Goal: Task Accomplishment & Management: Manage account settings

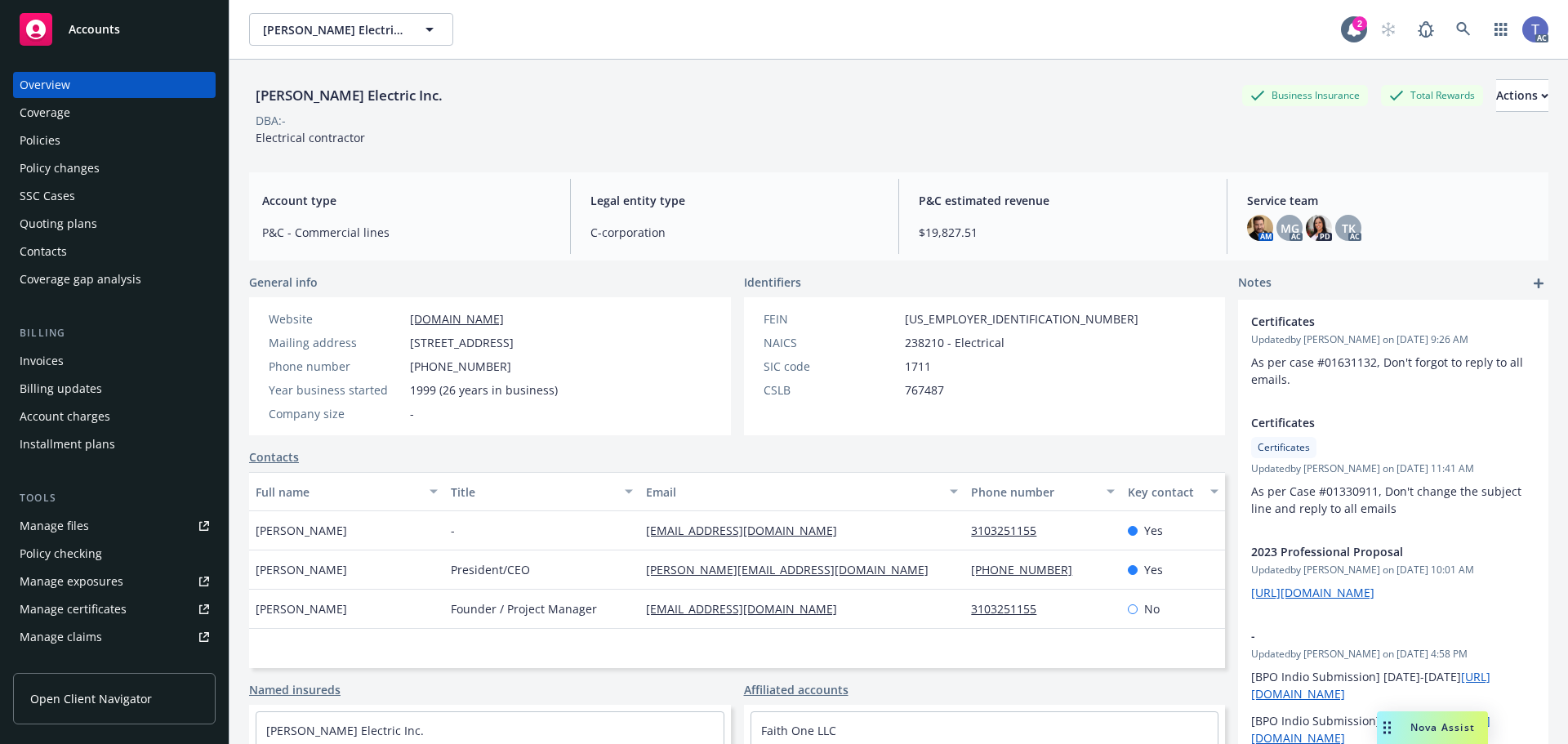
click at [892, 100] on div "[PERSON_NAME] Electric Inc. Business Insurance Total Rewards Actions" at bounding box center [899, 96] width 1300 height 33
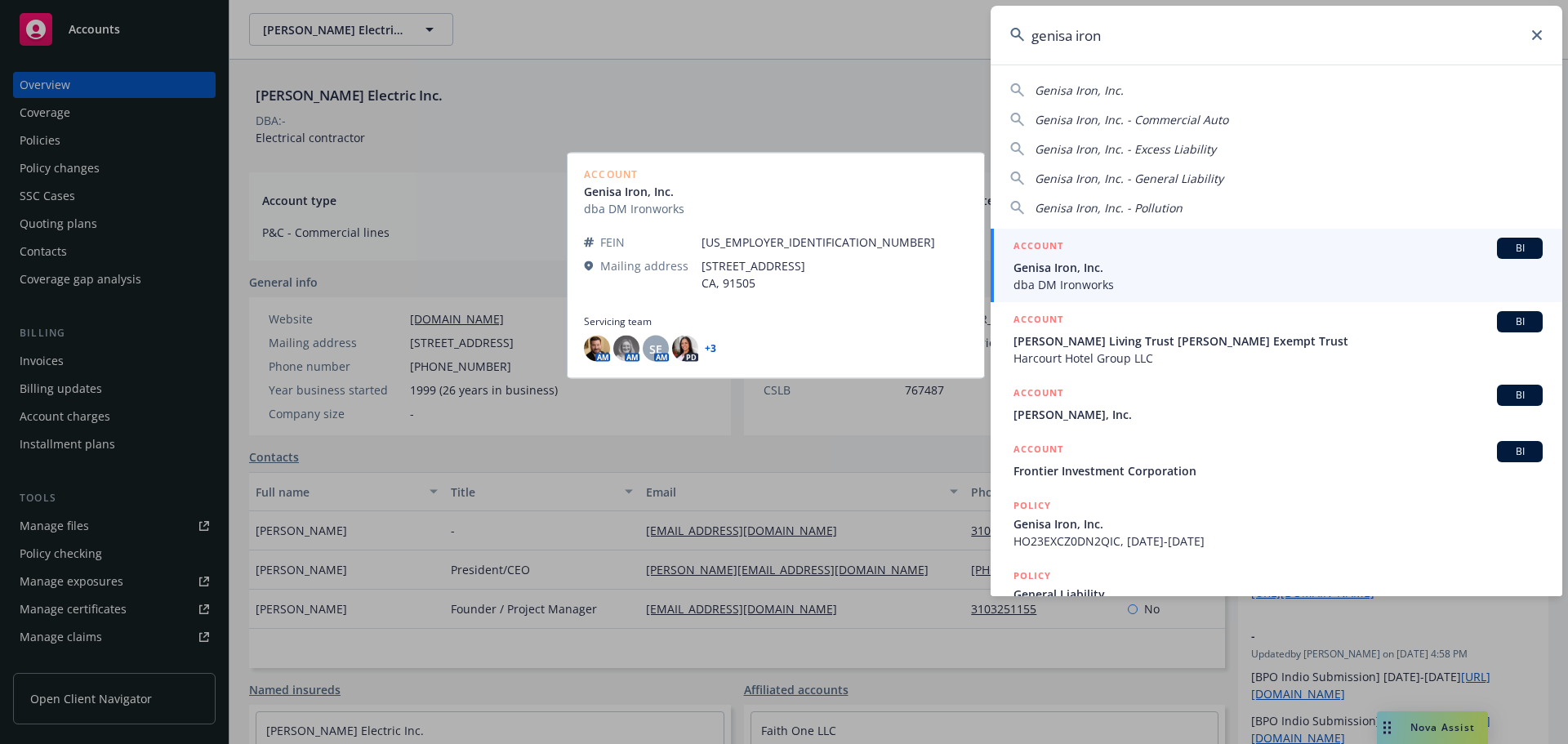
type input "genisa iron"
click at [1161, 264] on span "Genisa Iron, Inc." at bounding box center [1278, 268] width 529 height 17
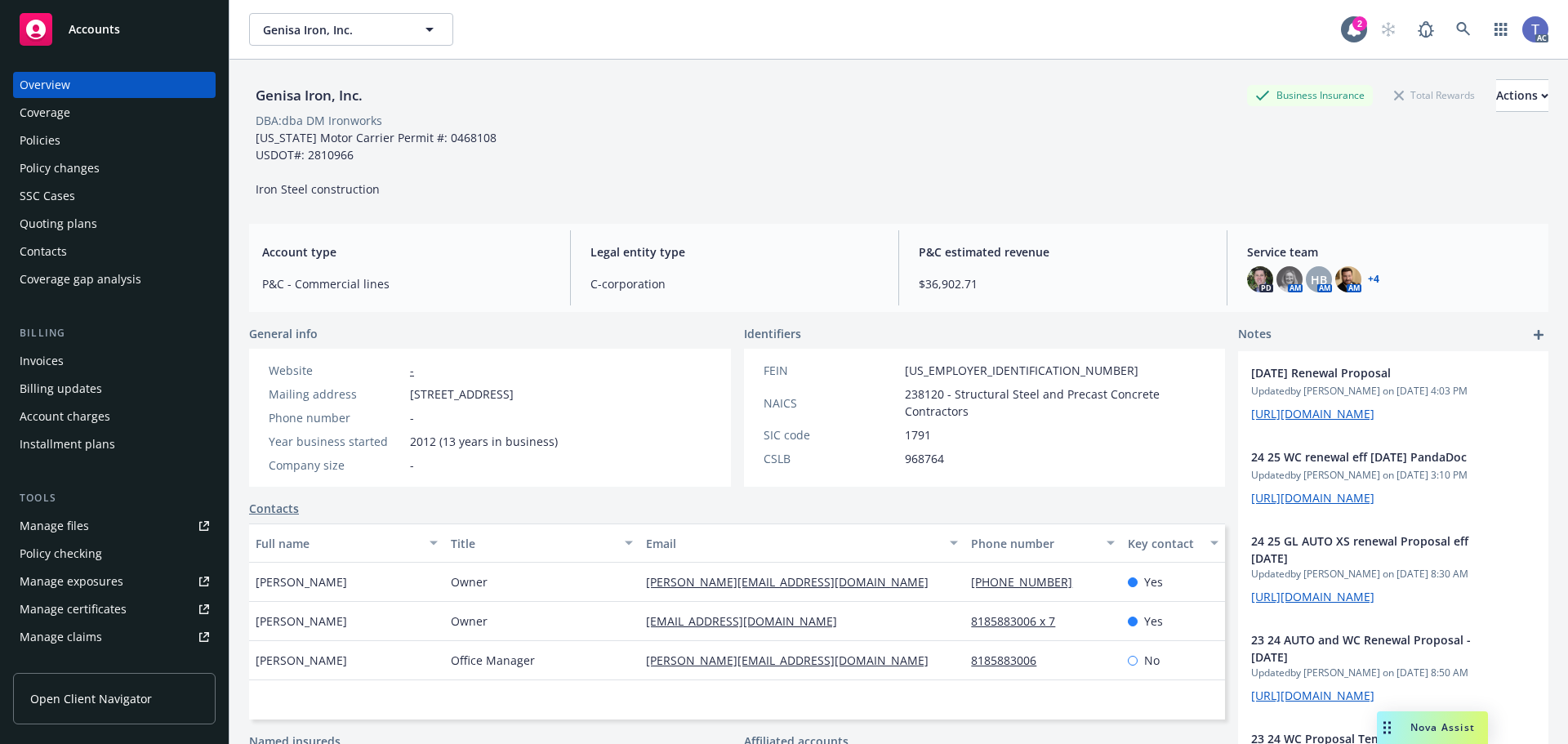
click at [61, 139] on div "Policies" at bounding box center [115, 141] width 189 height 26
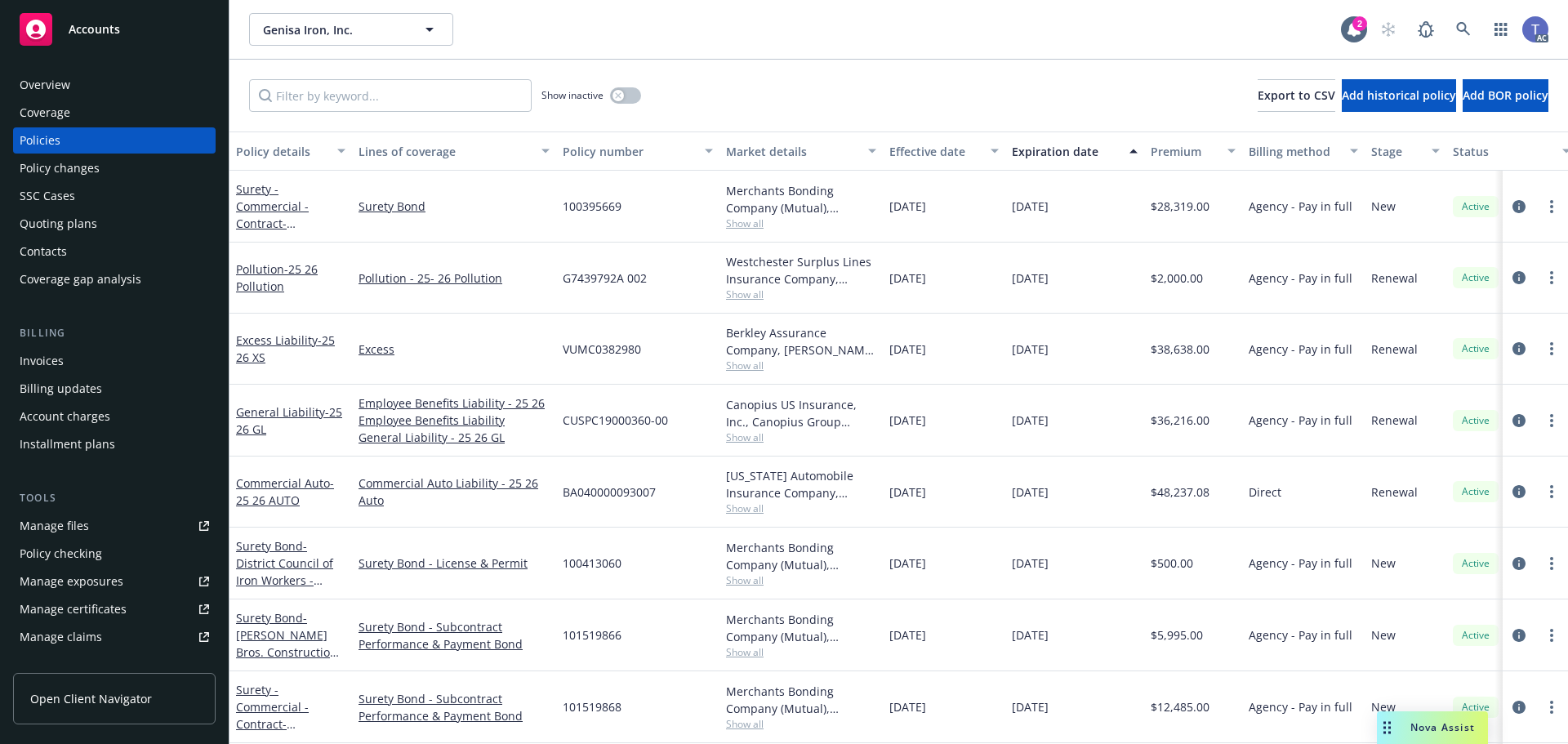
scroll to position [149, 0]
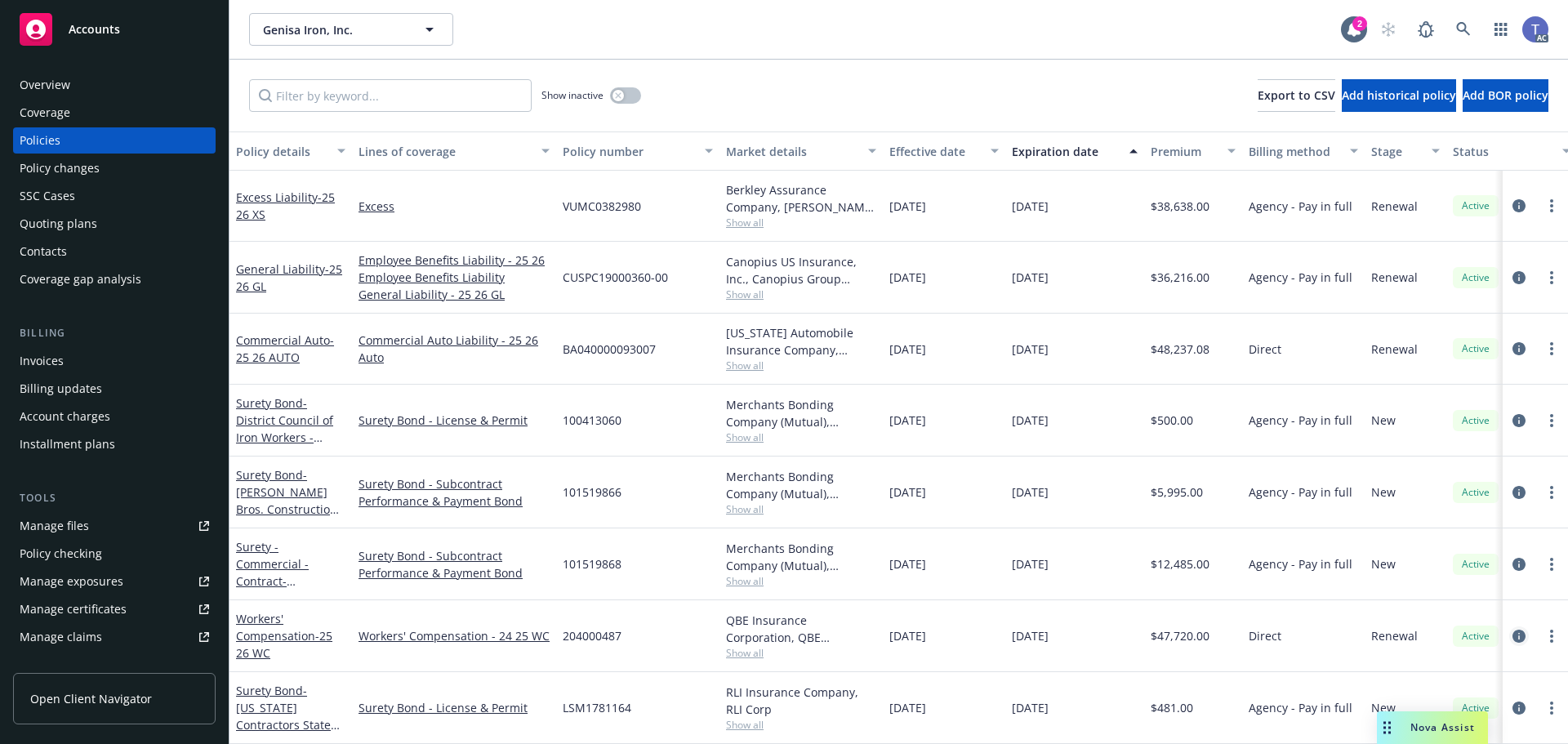
click at [1512, 630] on icon "circleInformation" at bounding box center [1518, 636] width 13 height 13
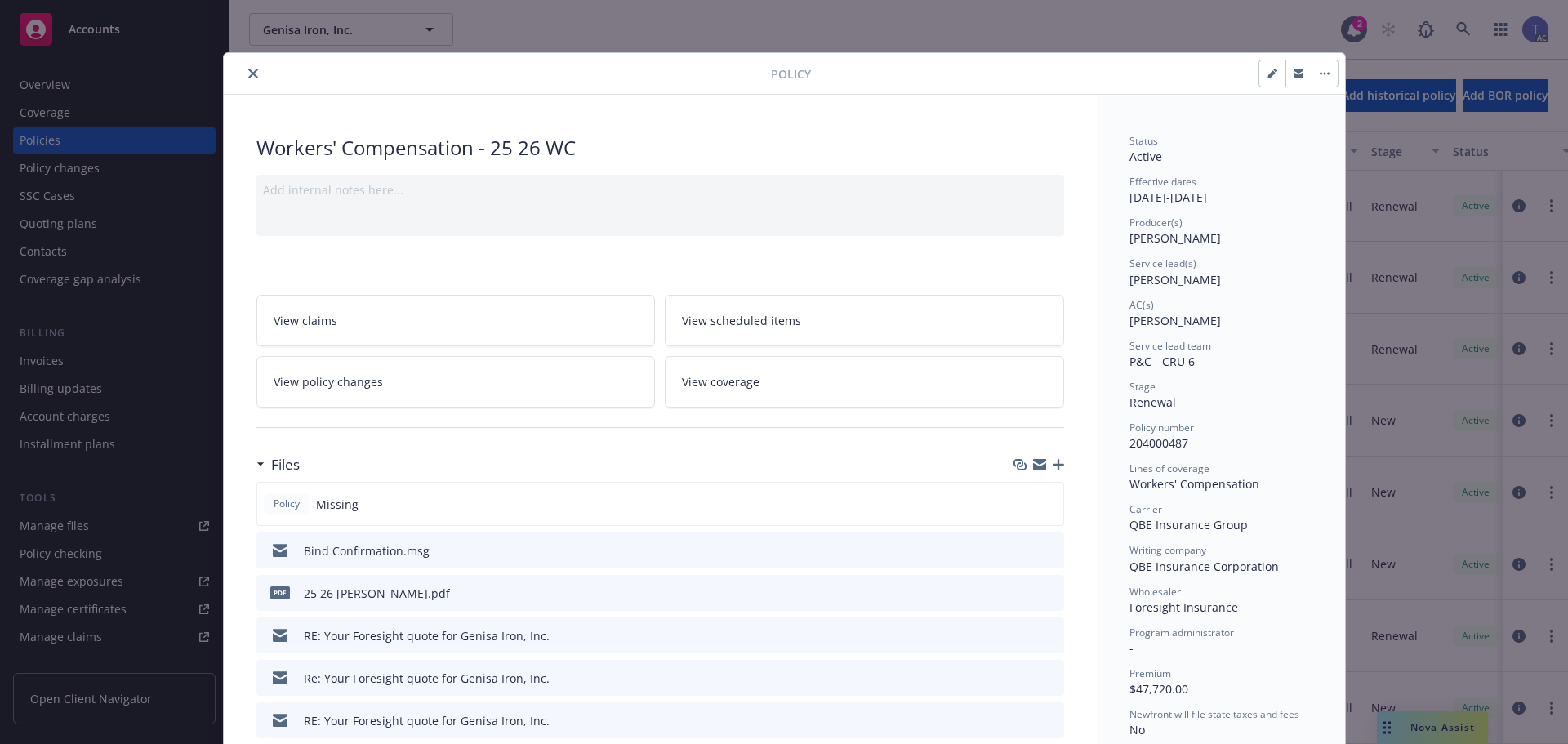
scroll to position [82, 0]
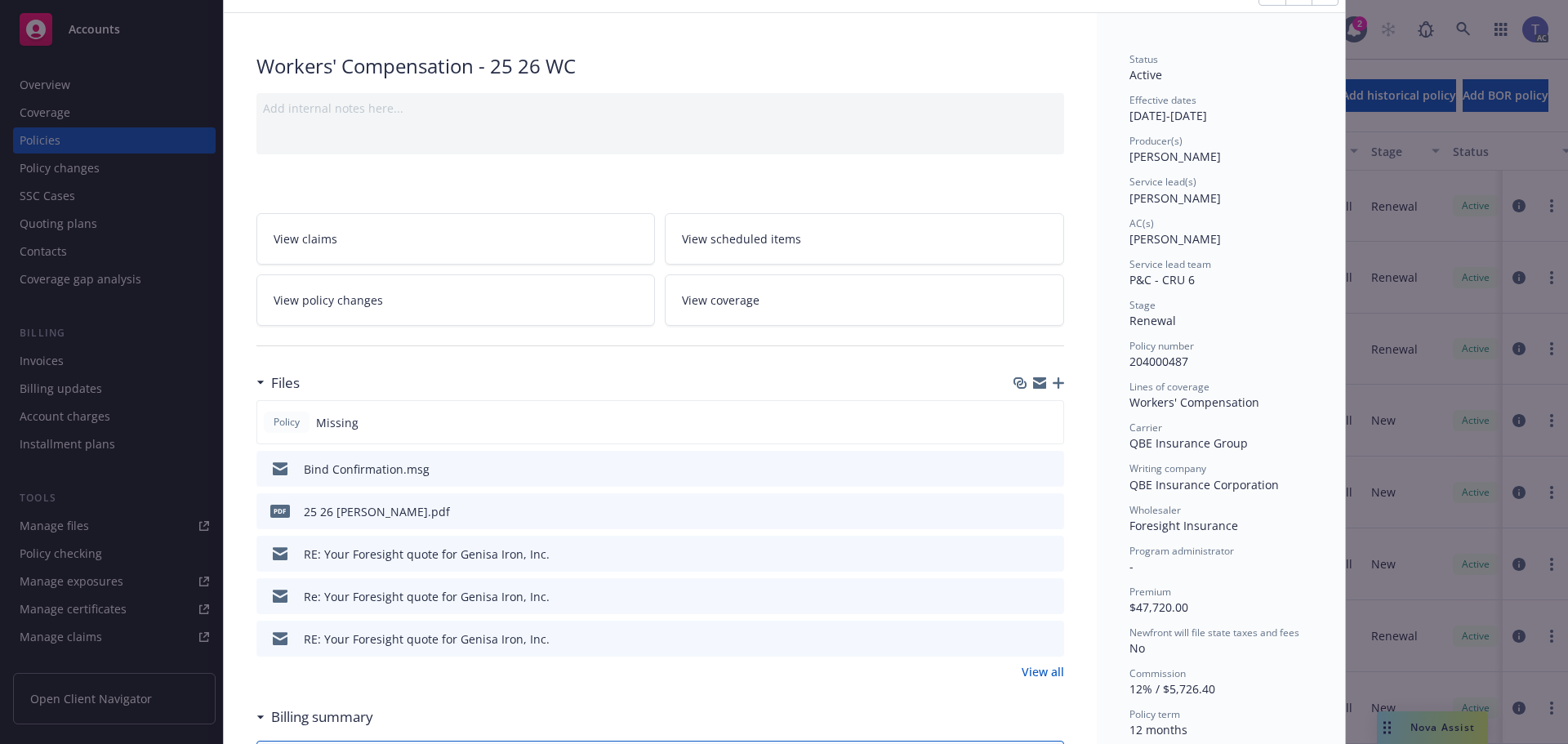
click at [1042, 467] on icon "preview file" at bounding box center [1048, 468] width 15 height 11
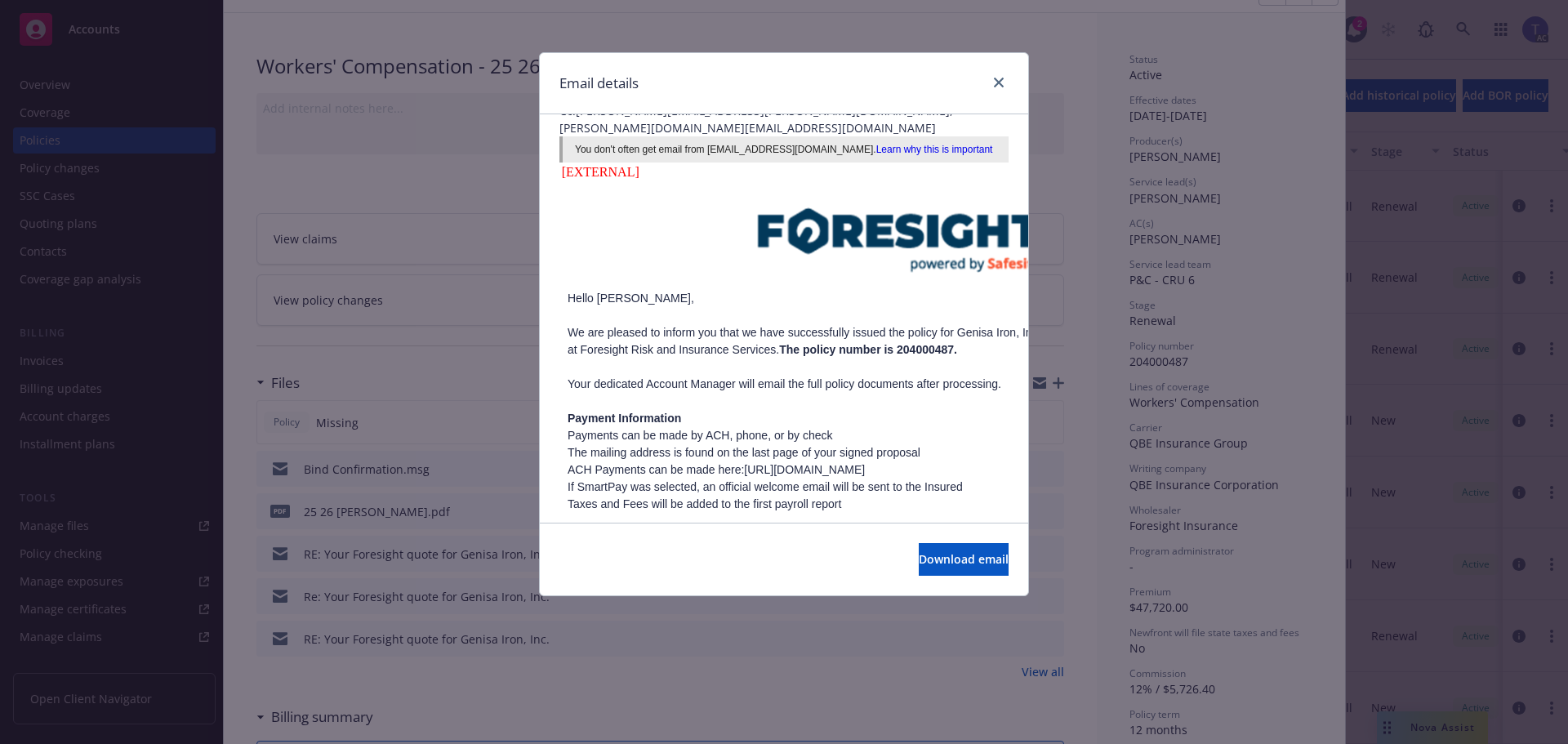
scroll to position [0, 0]
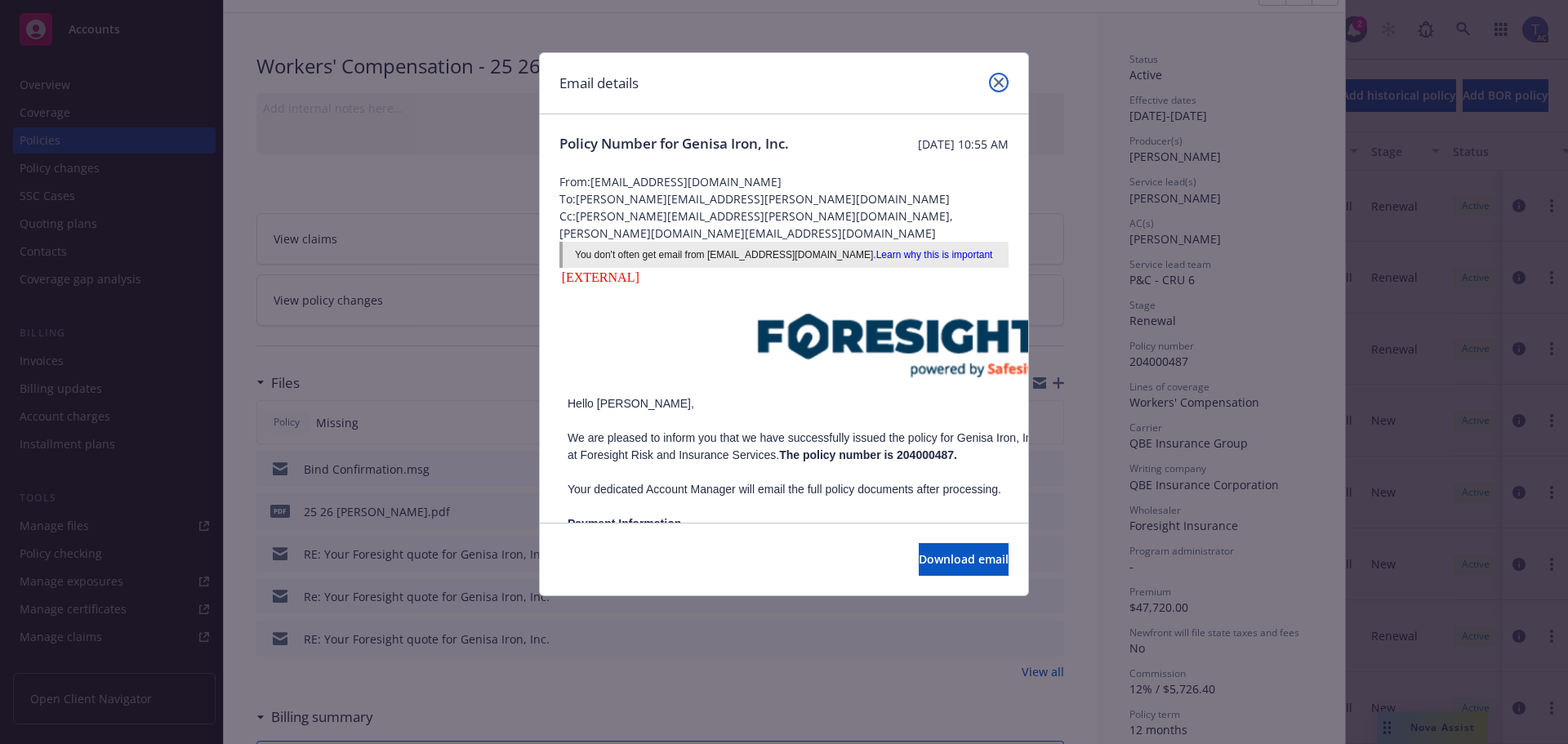
click at [997, 80] on icon "close" at bounding box center [998, 82] width 10 height 10
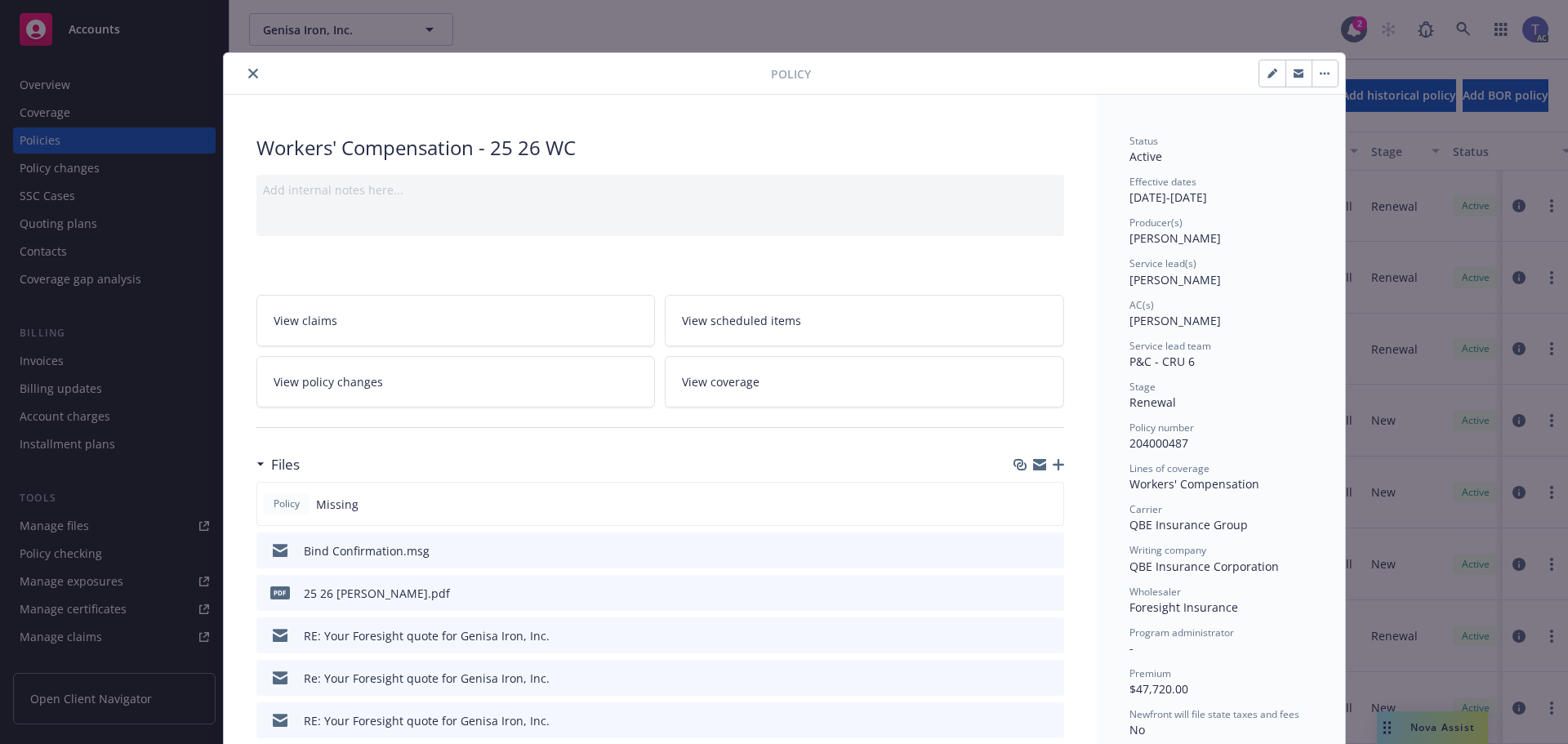
click at [248, 75] on icon "close" at bounding box center [253, 73] width 10 height 10
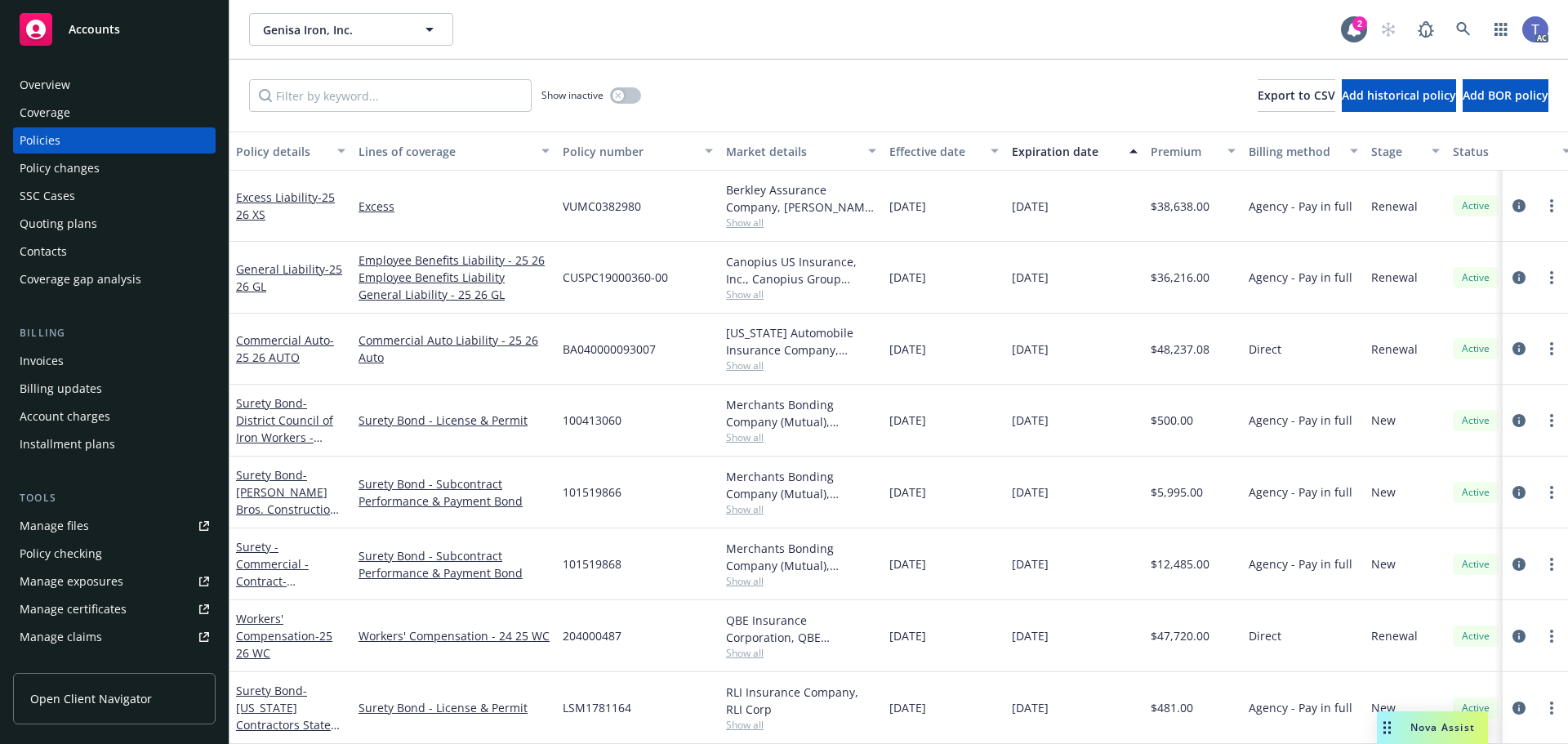
click at [869, 58] on div "Genisa Iron, Inc. Genisa Iron, Inc. 2 AC" at bounding box center [898, 30] width 1339 height 59
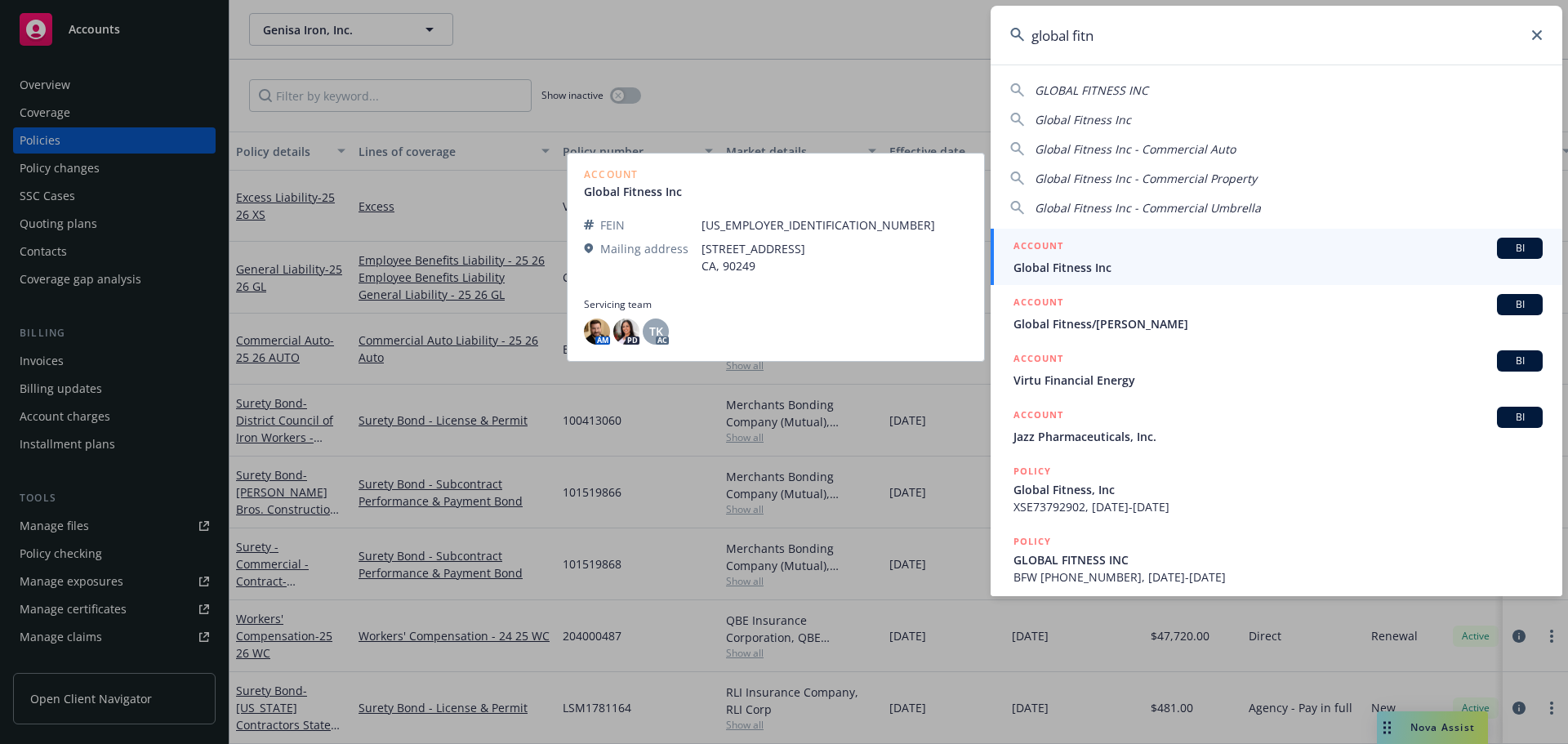
type input "global fitn"
click at [1195, 245] on div "ACCOUNT BI" at bounding box center [1278, 249] width 529 height 21
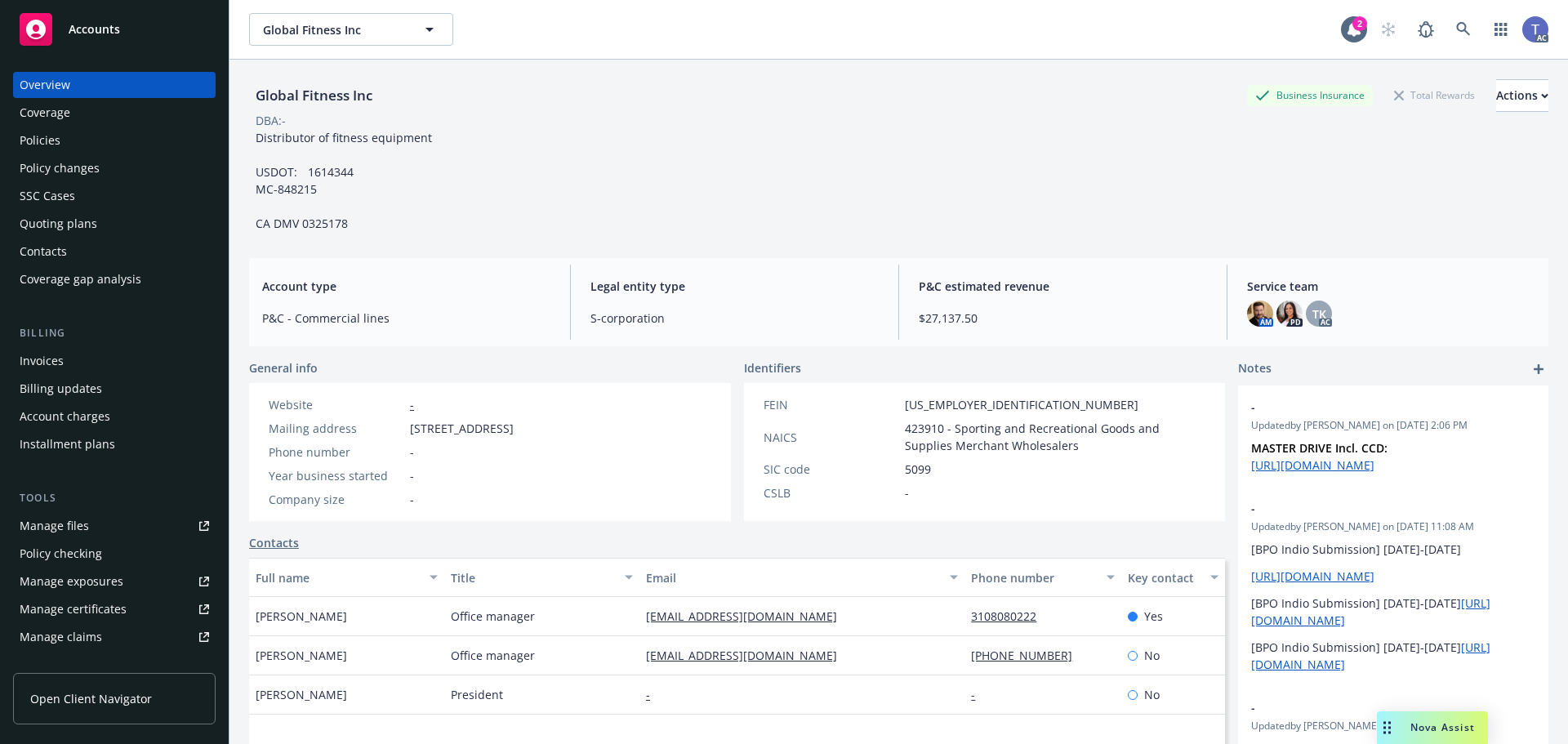
click at [833, 136] on div "Global Fitness Inc Business Insurance Total Rewards Actions DBA: - Distributor …" at bounding box center [899, 156] width 1300 height 153
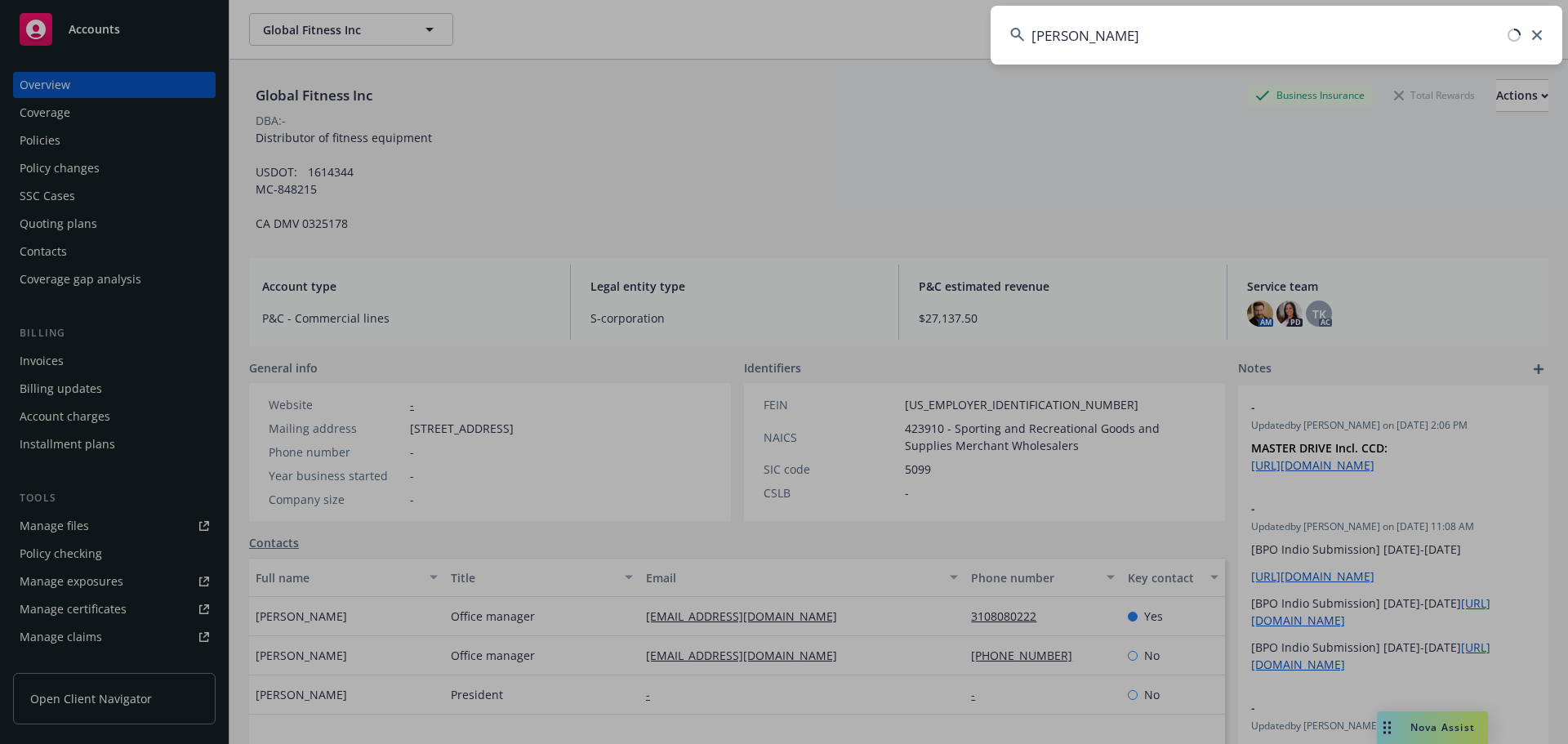
type input "[PERSON_NAME]"
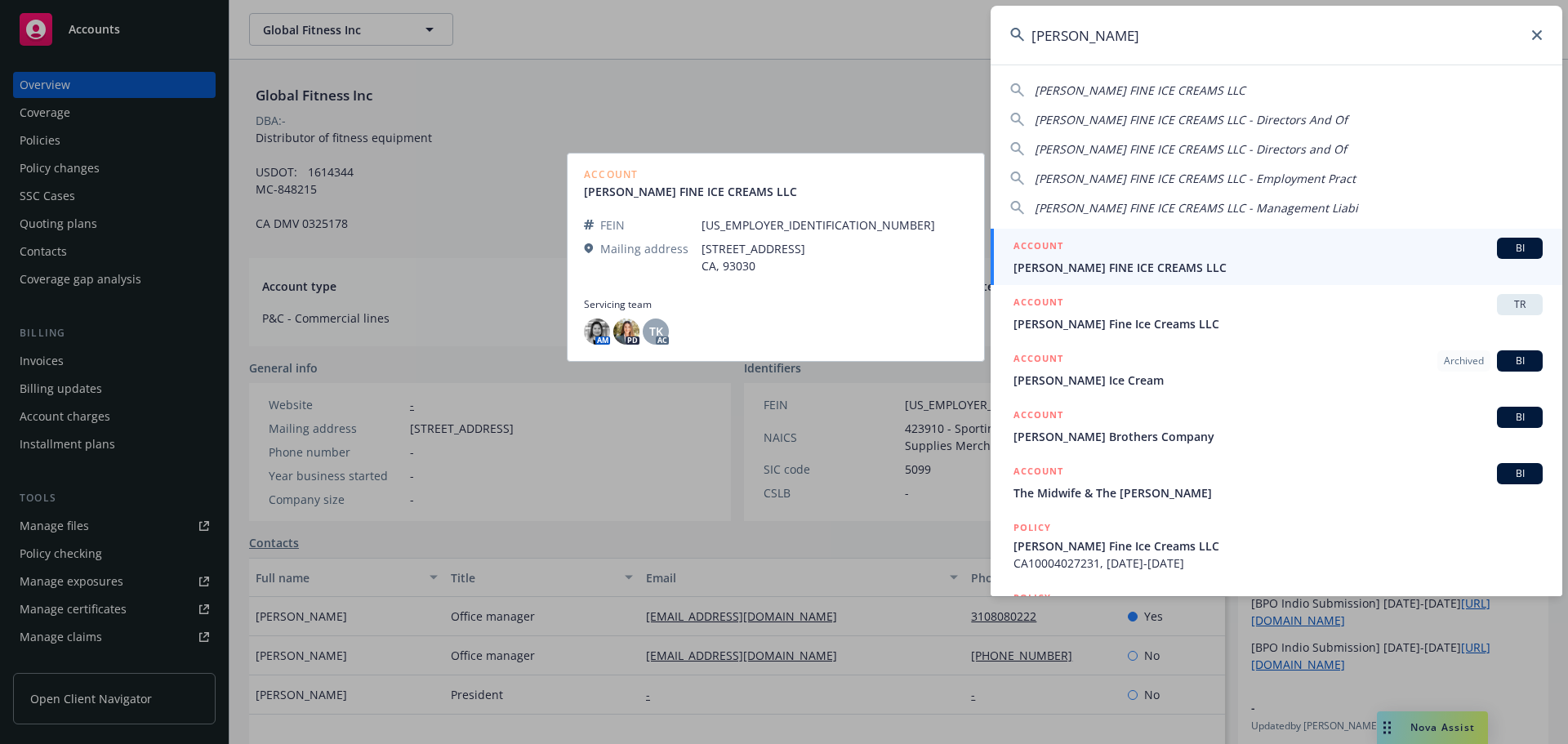
click at [1119, 271] on span "[PERSON_NAME] FINE ICE CREAMS LLC" at bounding box center [1278, 268] width 529 height 17
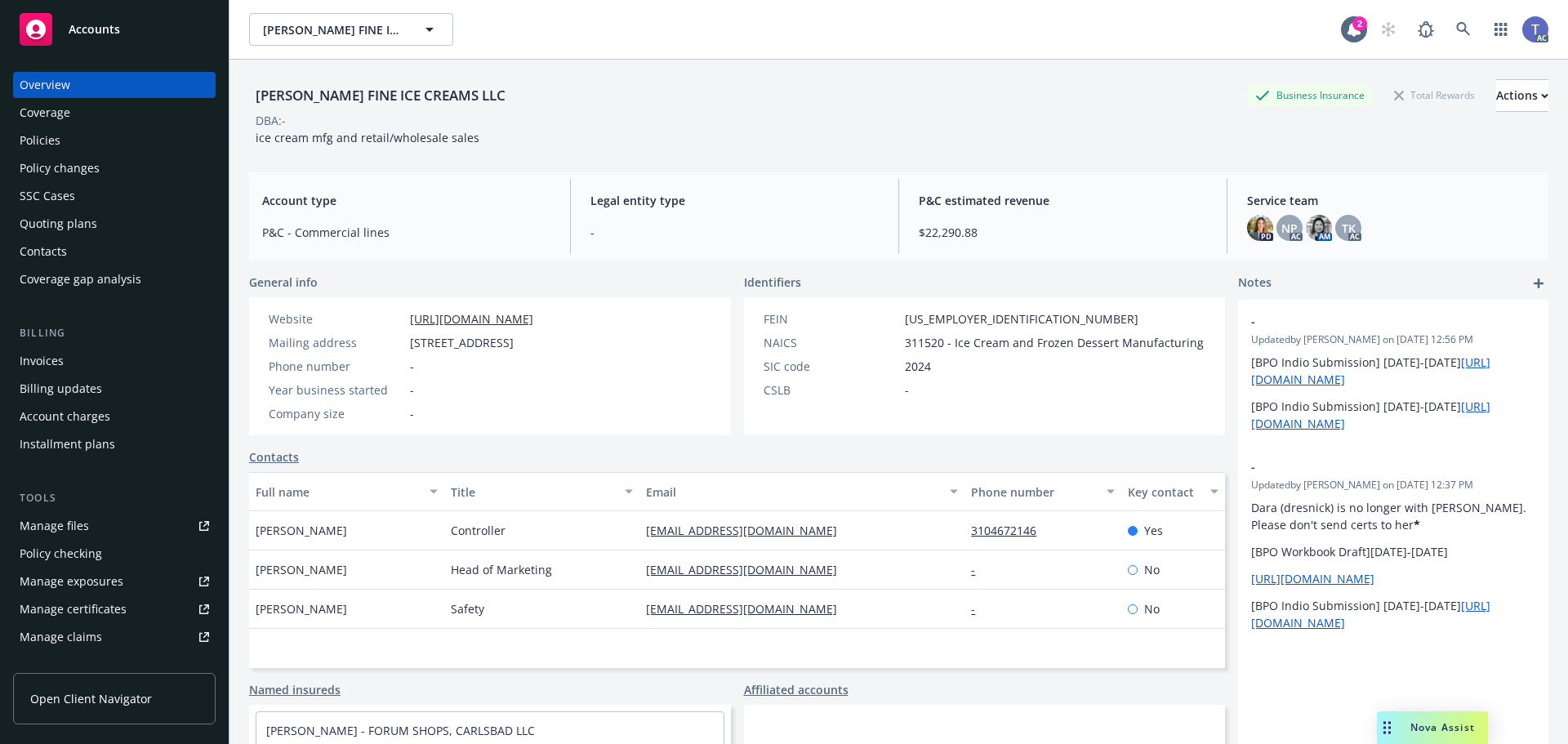
click at [38, 142] on div "Policies" at bounding box center [40, 141] width 41 height 26
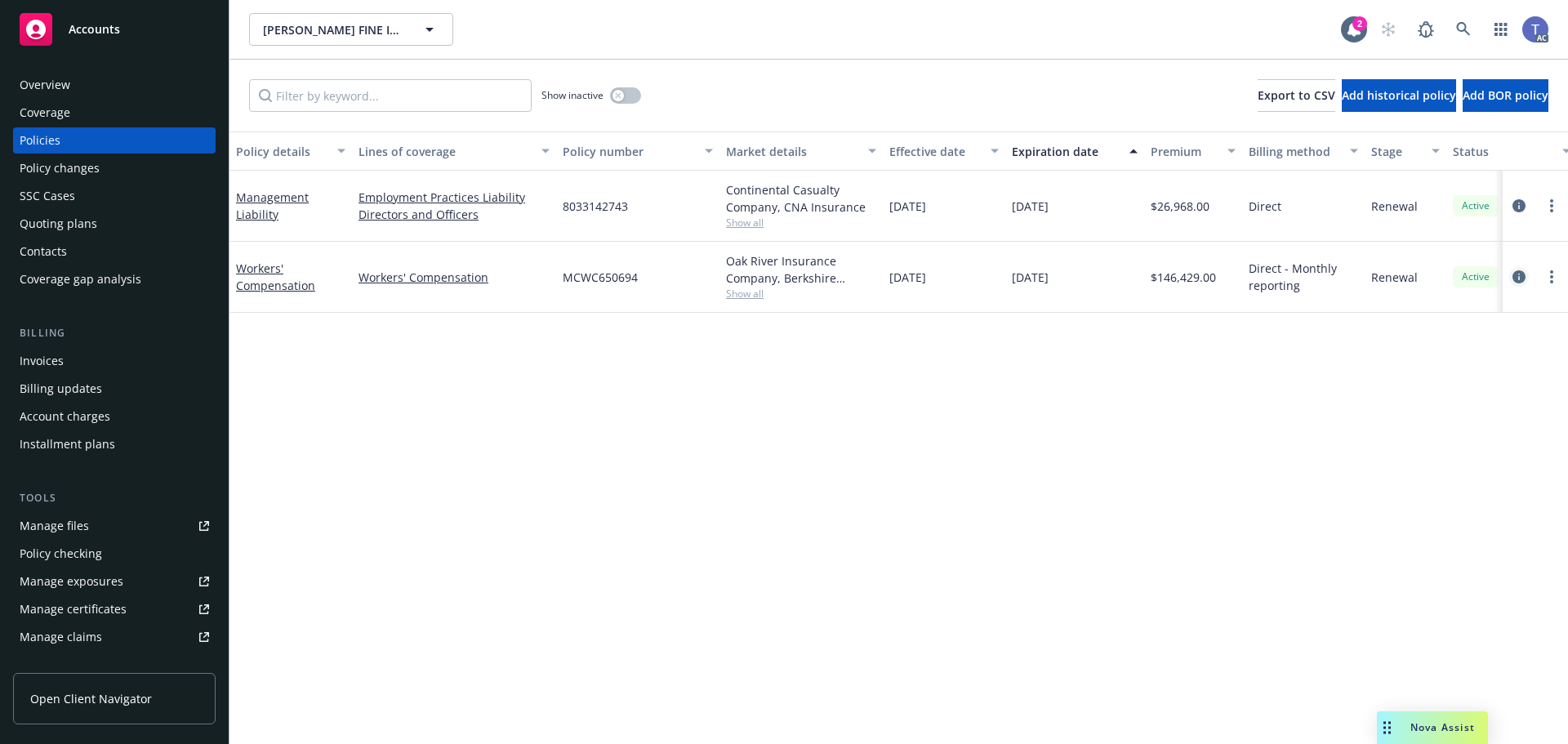
click at [1519, 275] on icon "circleInformation" at bounding box center [1518, 276] width 13 height 13
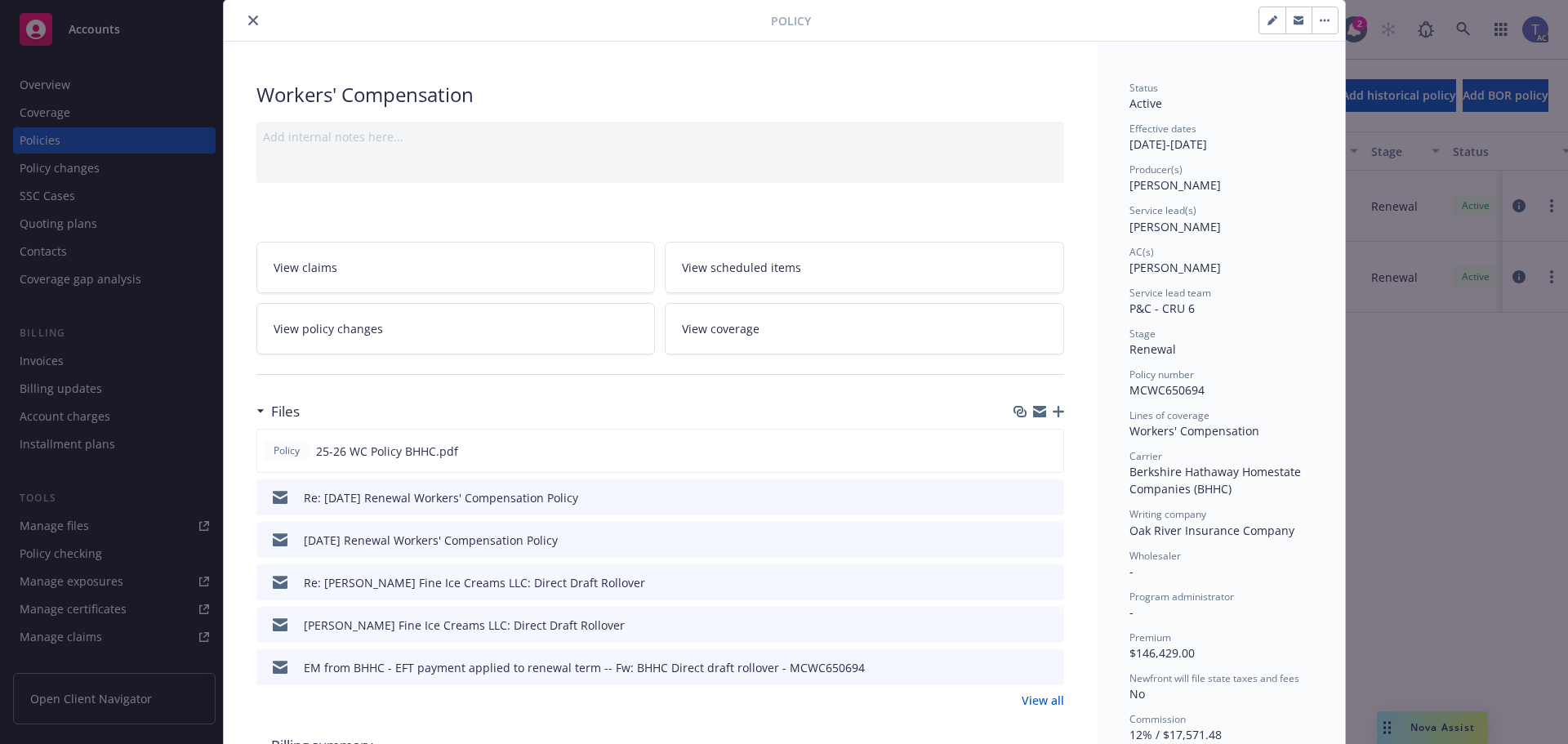
scroll to position [82, 0]
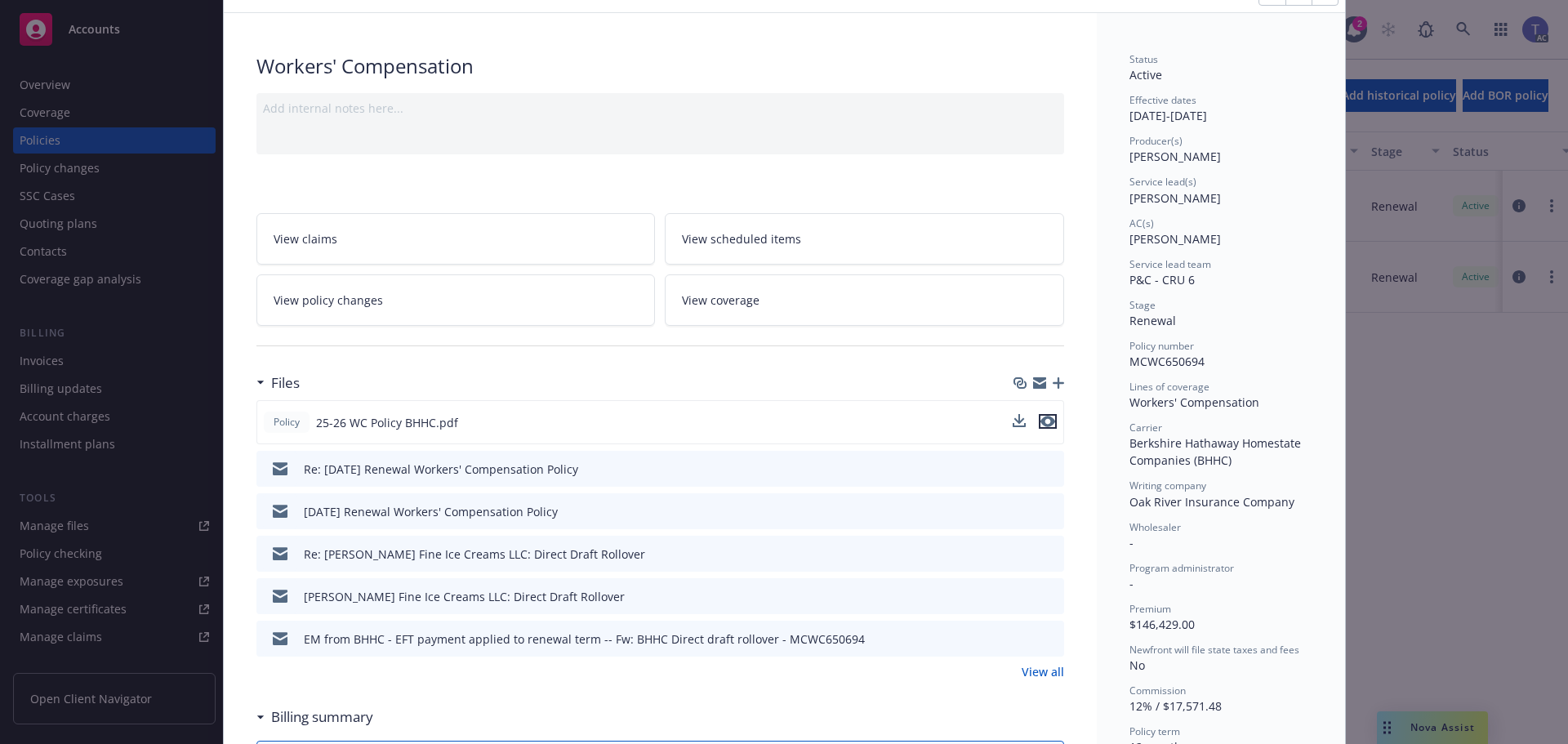
click at [1041, 419] on icon "preview file" at bounding box center [1048, 421] width 15 height 11
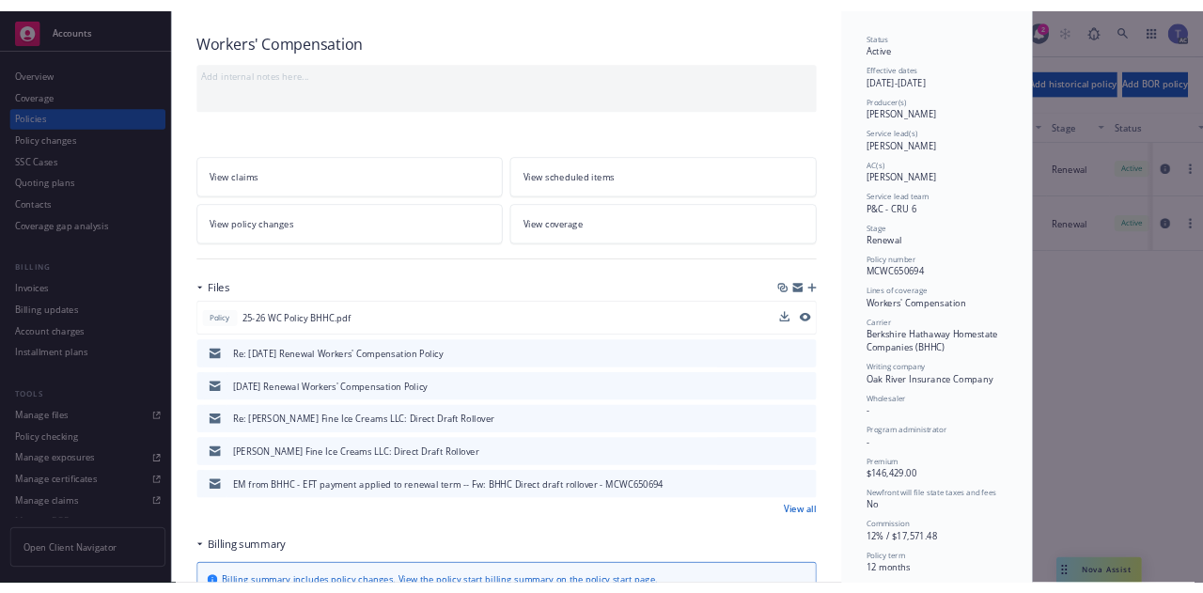
scroll to position [0, 0]
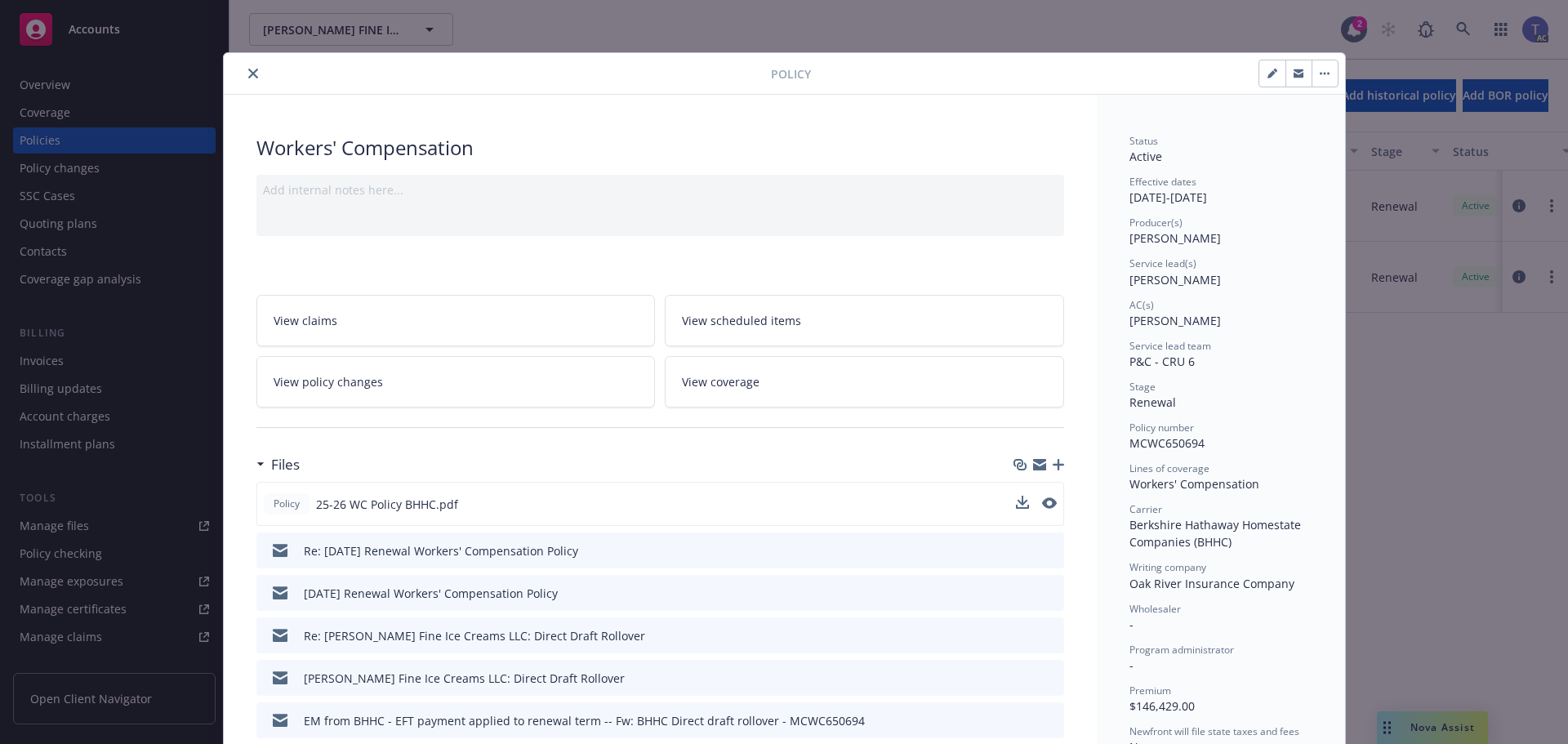
click at [252, 70] on button "close" at bounding box center [253, 73] width 20 height 20
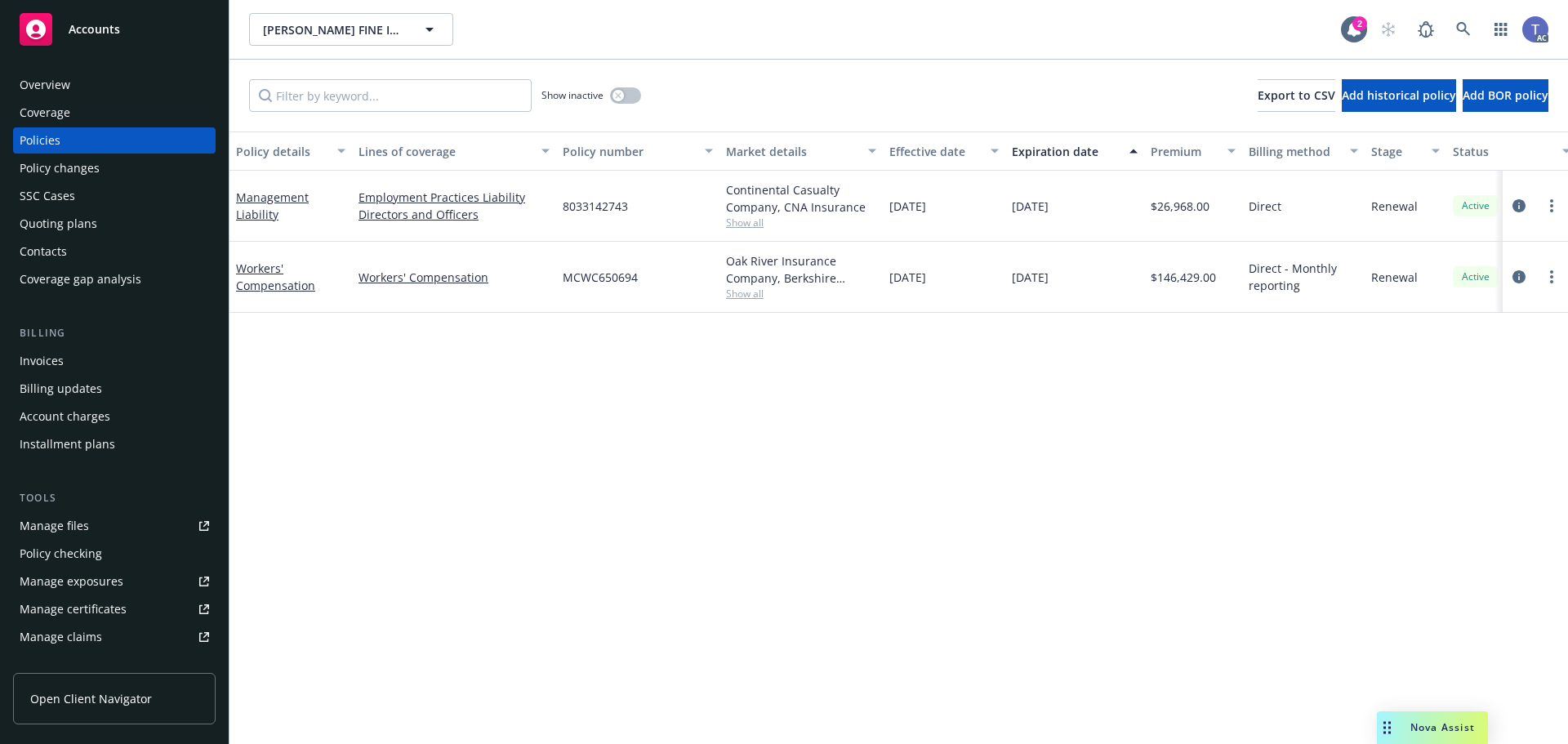
click at [724, 42] on div "[PERSON_NAME] FINE ICE CREAMS LLC [PERSON_NAME] FINE ICE CREAMS LLC" at bounding box center [795, 30] width 1092 height 33
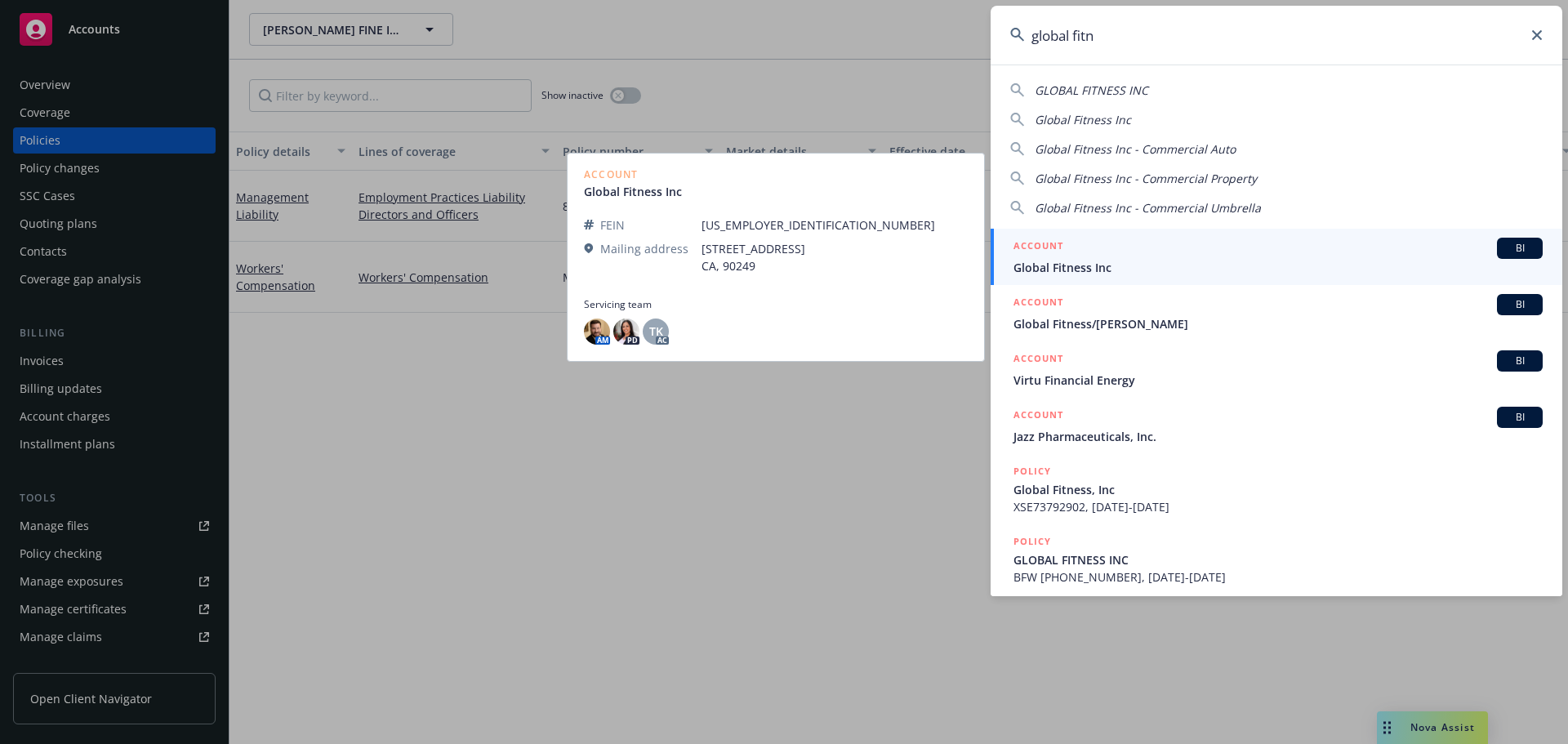
type input "global fitn"
click at [1104, 256] on div "ACCOUNT BI" at bounding box center [1278, 249] width 529 height 21
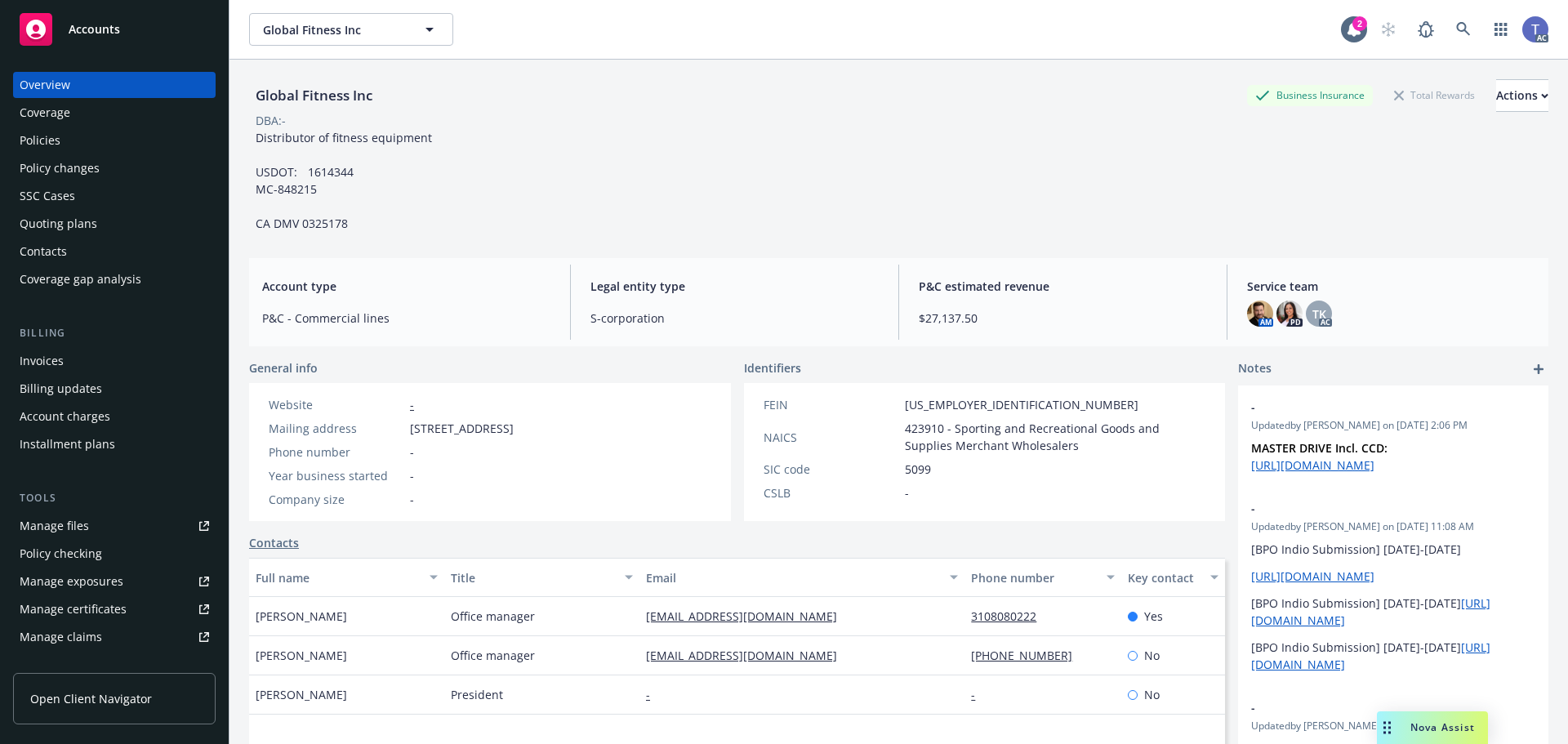
click at [51, 140] on div "Policies" at bounding box center [40, 141] width 41 height 26
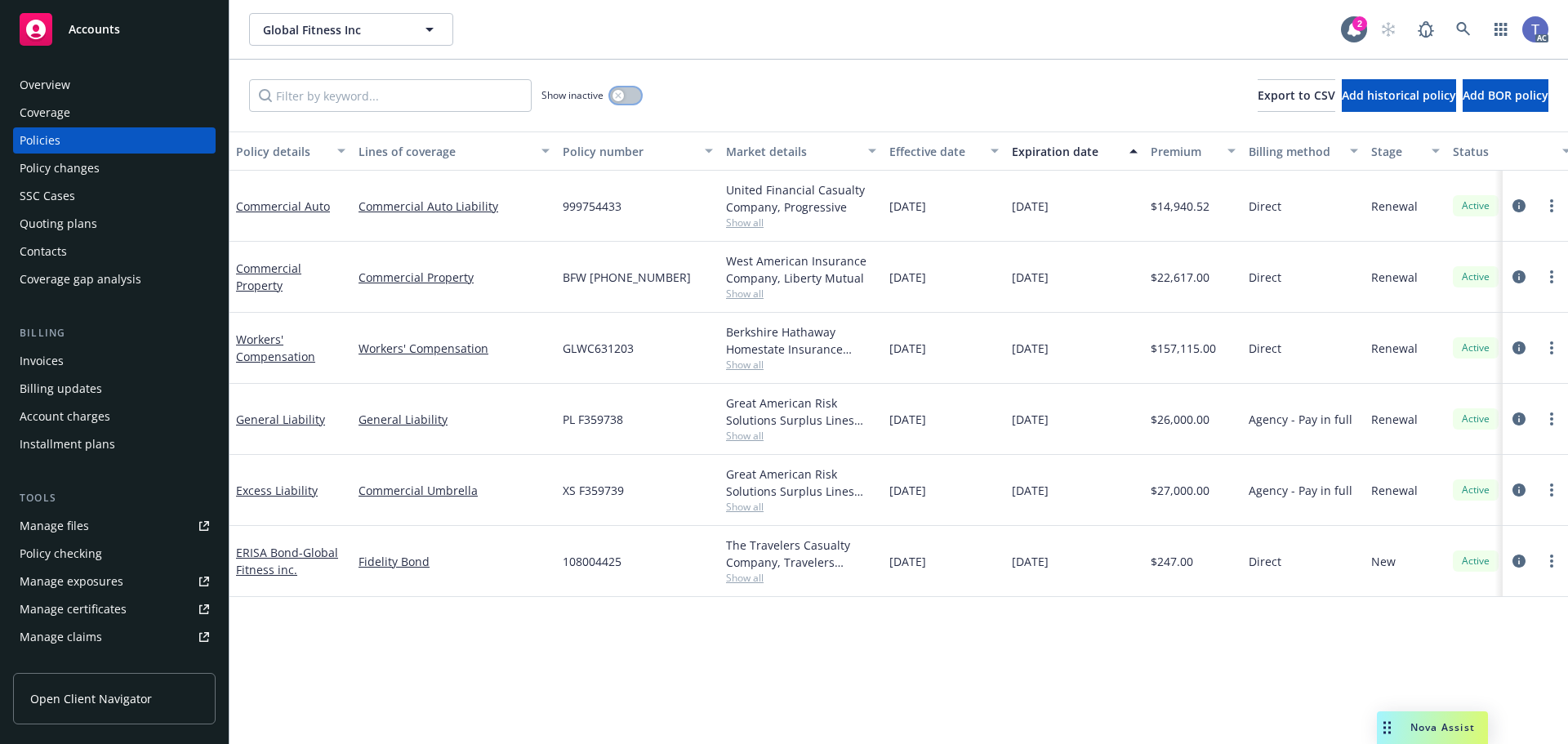
click at [620, 91] on div "button" at bounding box center [618, 95] width 11 height 11
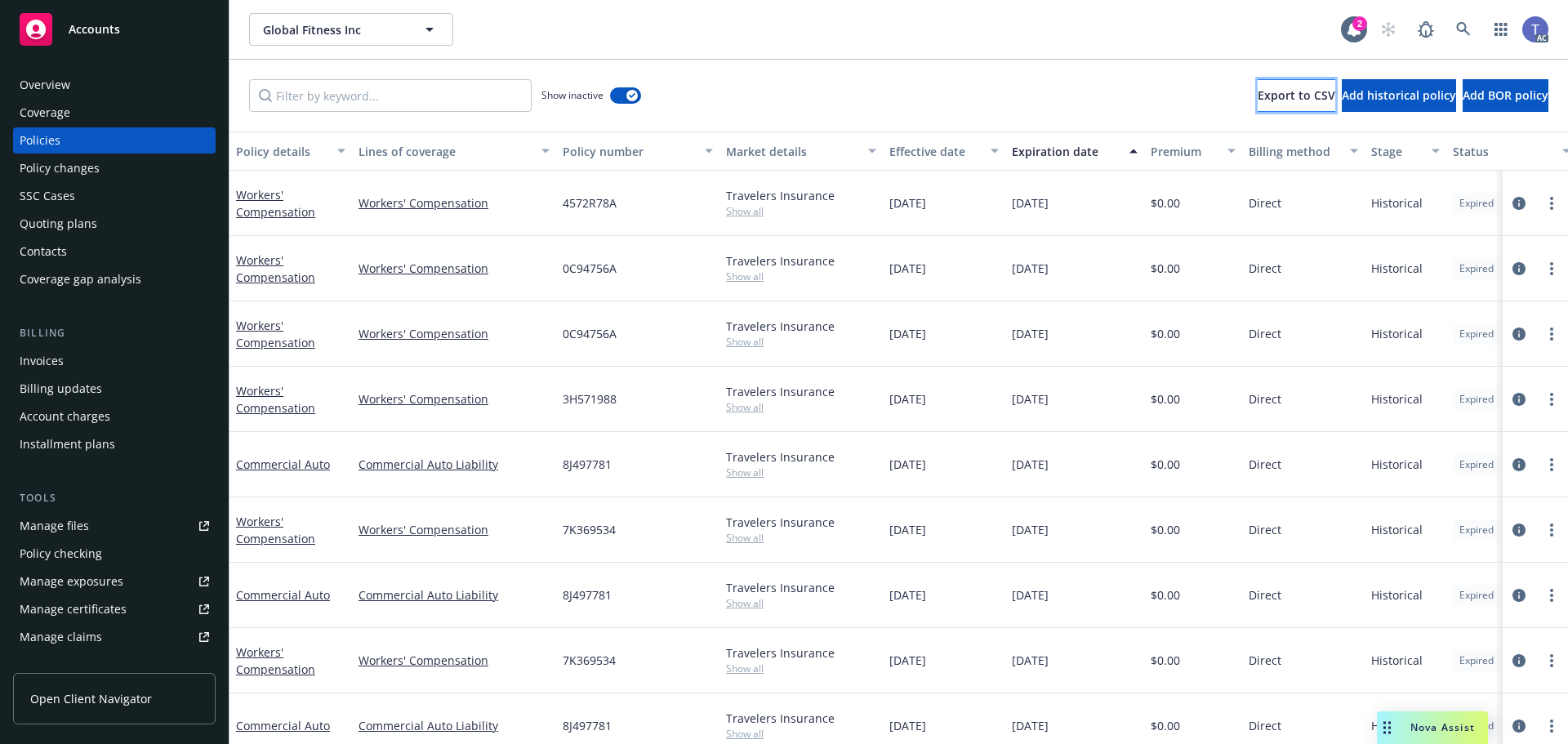
click at [1258, 89] on span "Export to CSV" at bounding box center [1296, 96] width 77 height 16
click at [622, 96] on button "button" at bounding box center [625, 96] width 31 height 17
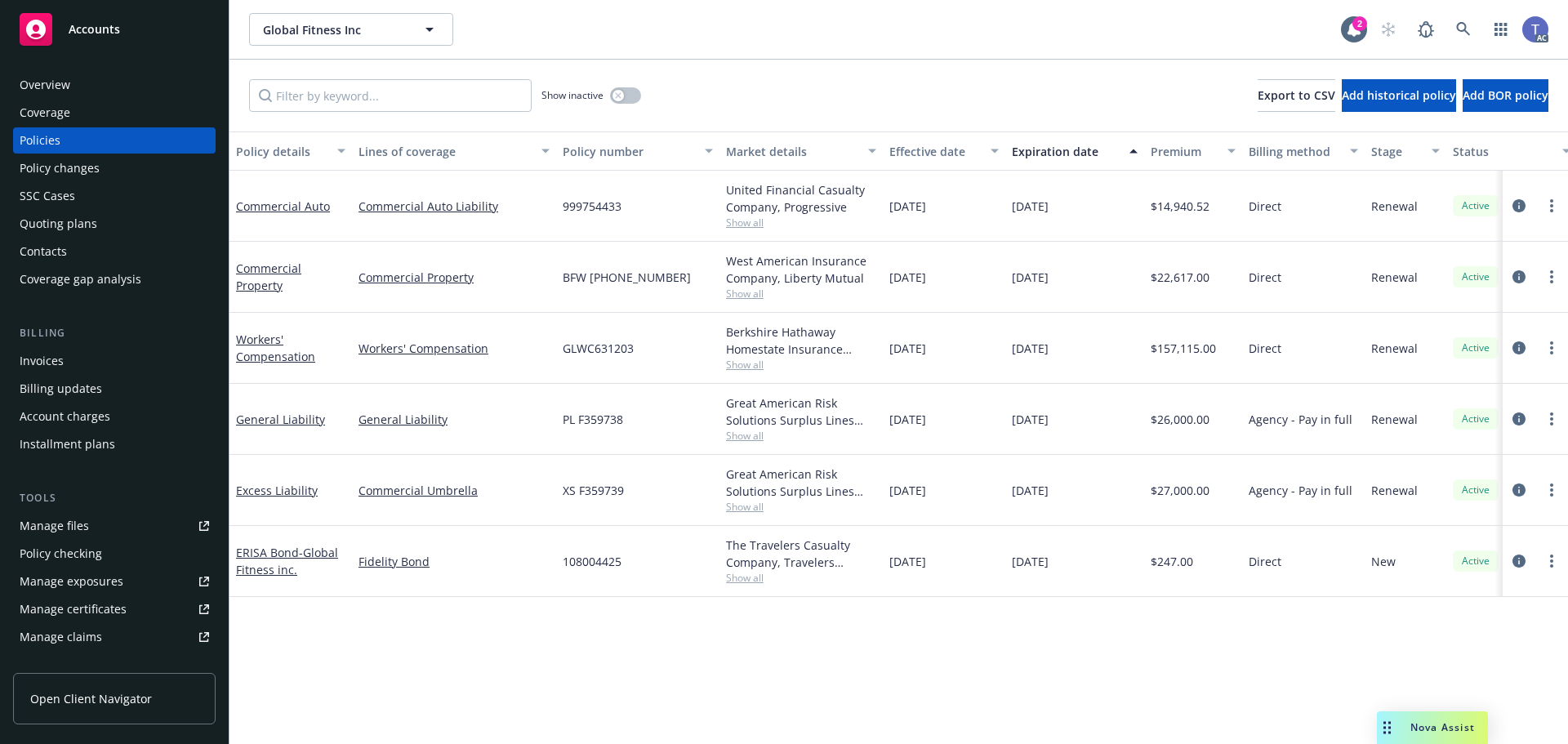
click at [919, 63] on div "Show inactive Export to CSV Add historical policy Add BOR policy" at bounding box center [898, 96] width 1339 height 72
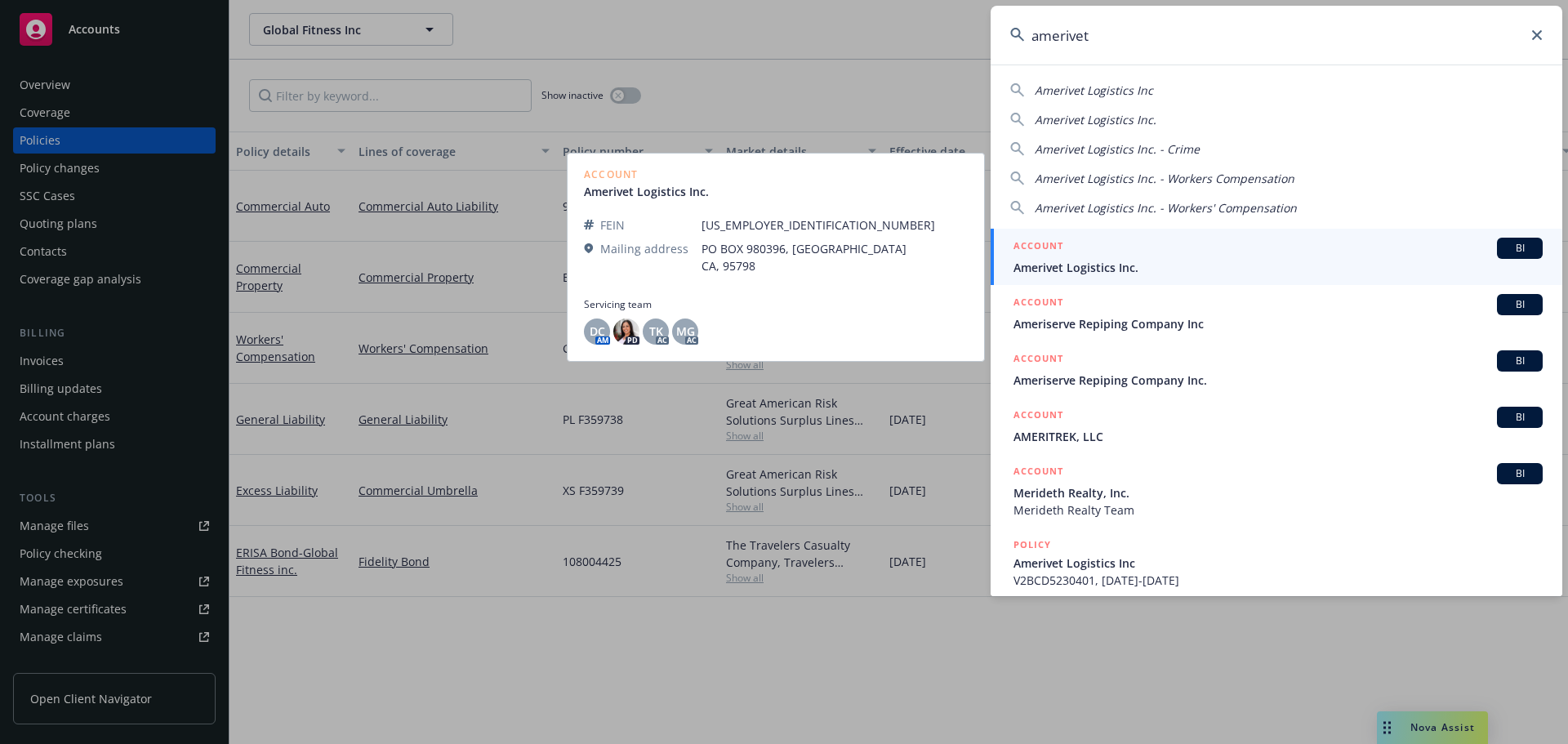
type input "amerivet"
click at [1112, 256] on div "ACCOUNT BI" at bounding box center [1278, 249] width 529 height 21
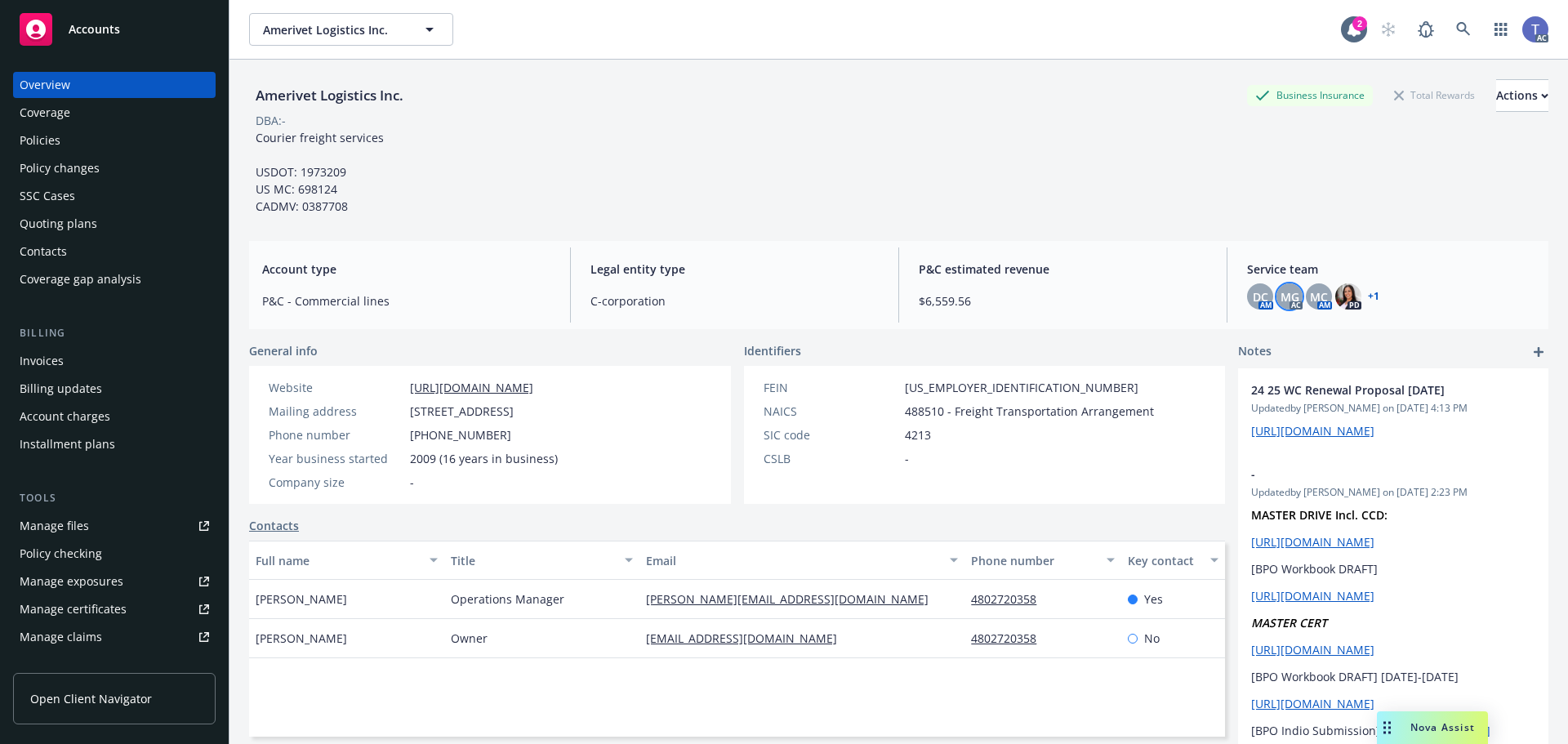
click at [1290, 303] on div "MG" at bounding box center [1289, 296] width 26 height 26
click at [1274, 334] on link "close" at bounding box center [1269, 340] width 20 height 20
click at [1253, 295] on span "DC" at bounding box center [1260, 297] width 16 height 17
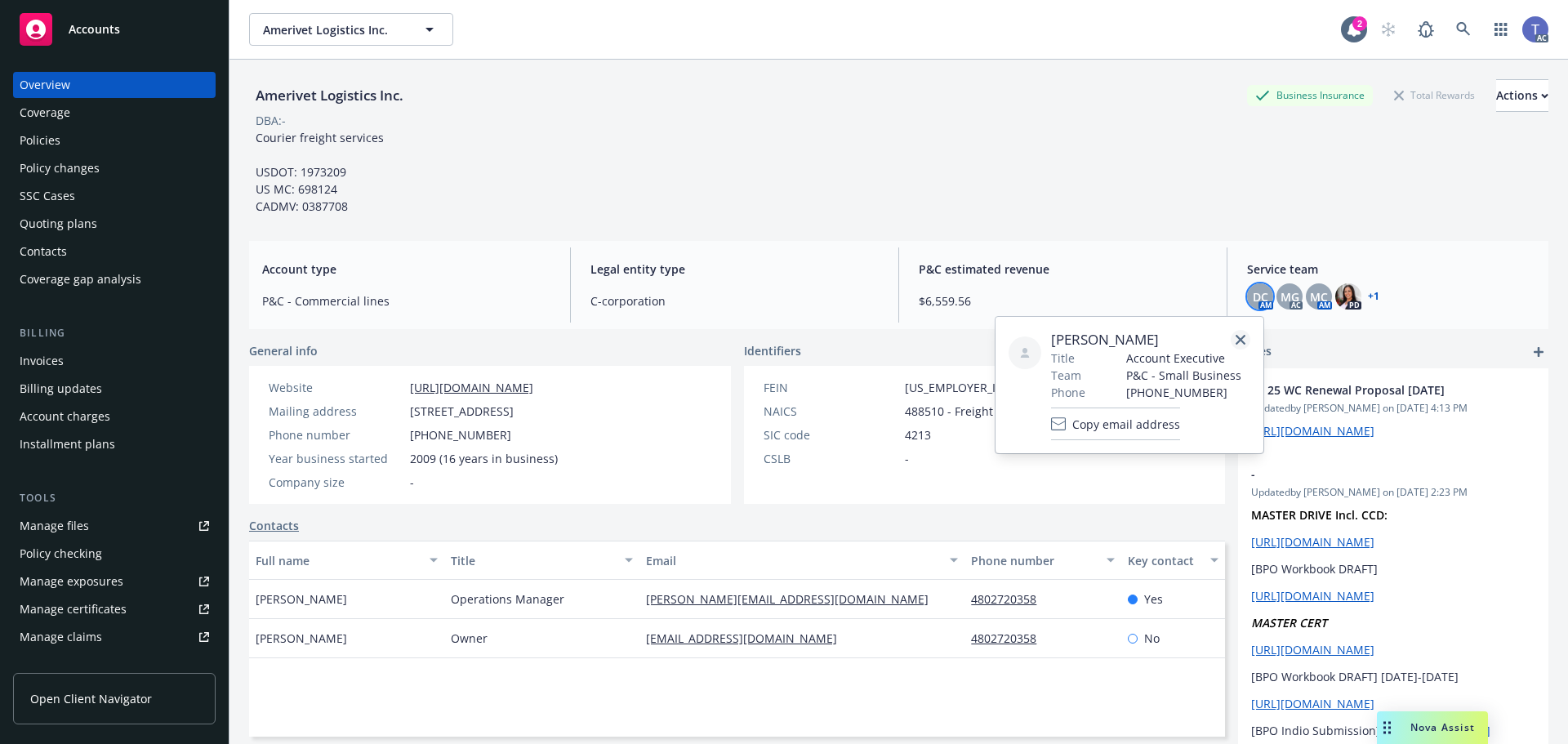
click at [1248, 337] on link "close" at bounding box center [1241, 340] width 20 height 20
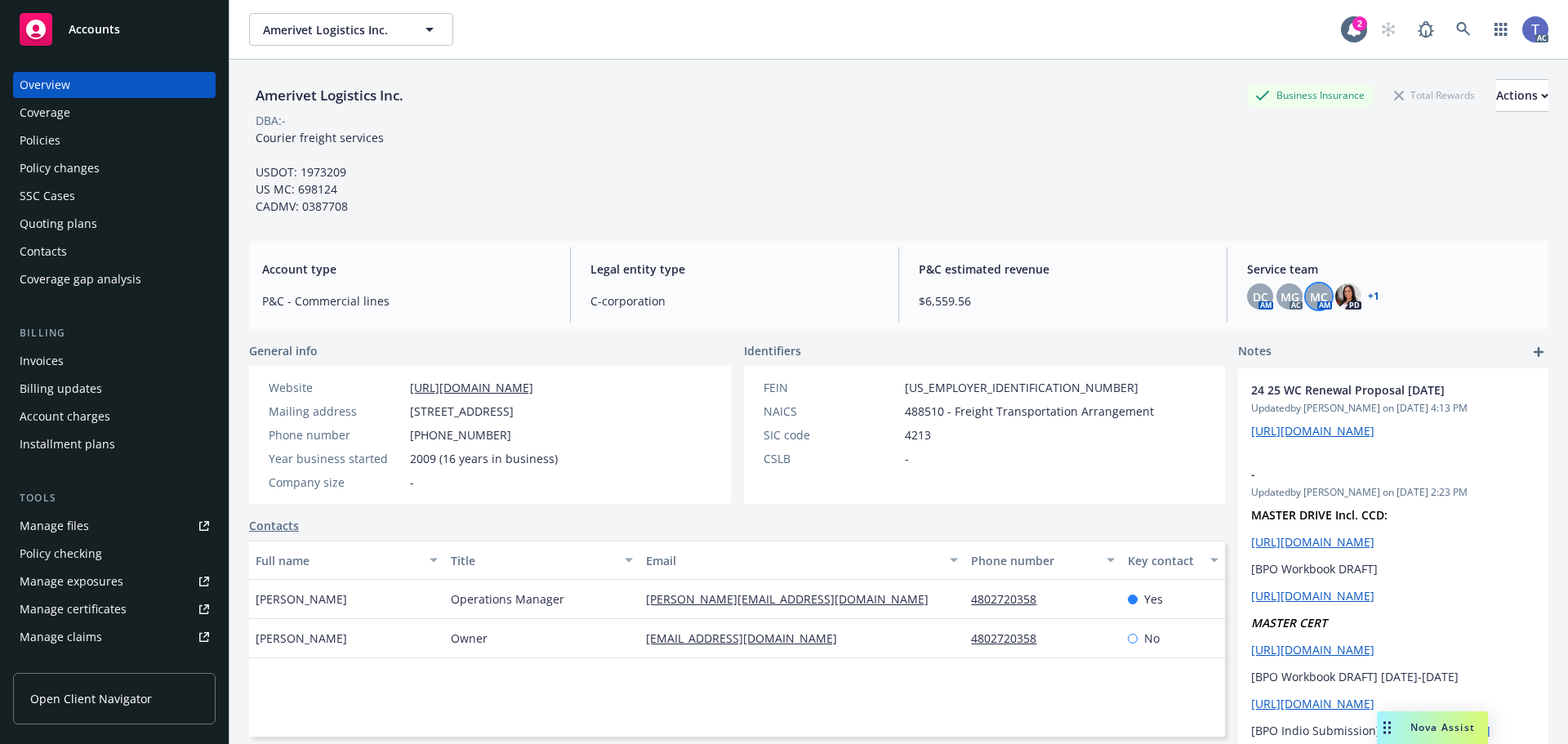
click at [1313, 297] on span "MC" at bounding box center [1319, 297] width 18 height 17
click at [1165, 209] on div "Amerivet Logistics Inc. Business Insurance Total Rewards Actions DBA: - Courier…" at bounding box center [899, 147] width 1300 height 136
click at [844, 102] on div "Amerivet Logistics Inc. Business Insurance Total Rewards Actions" at bounding box center [899, 96] width 1300 height 33
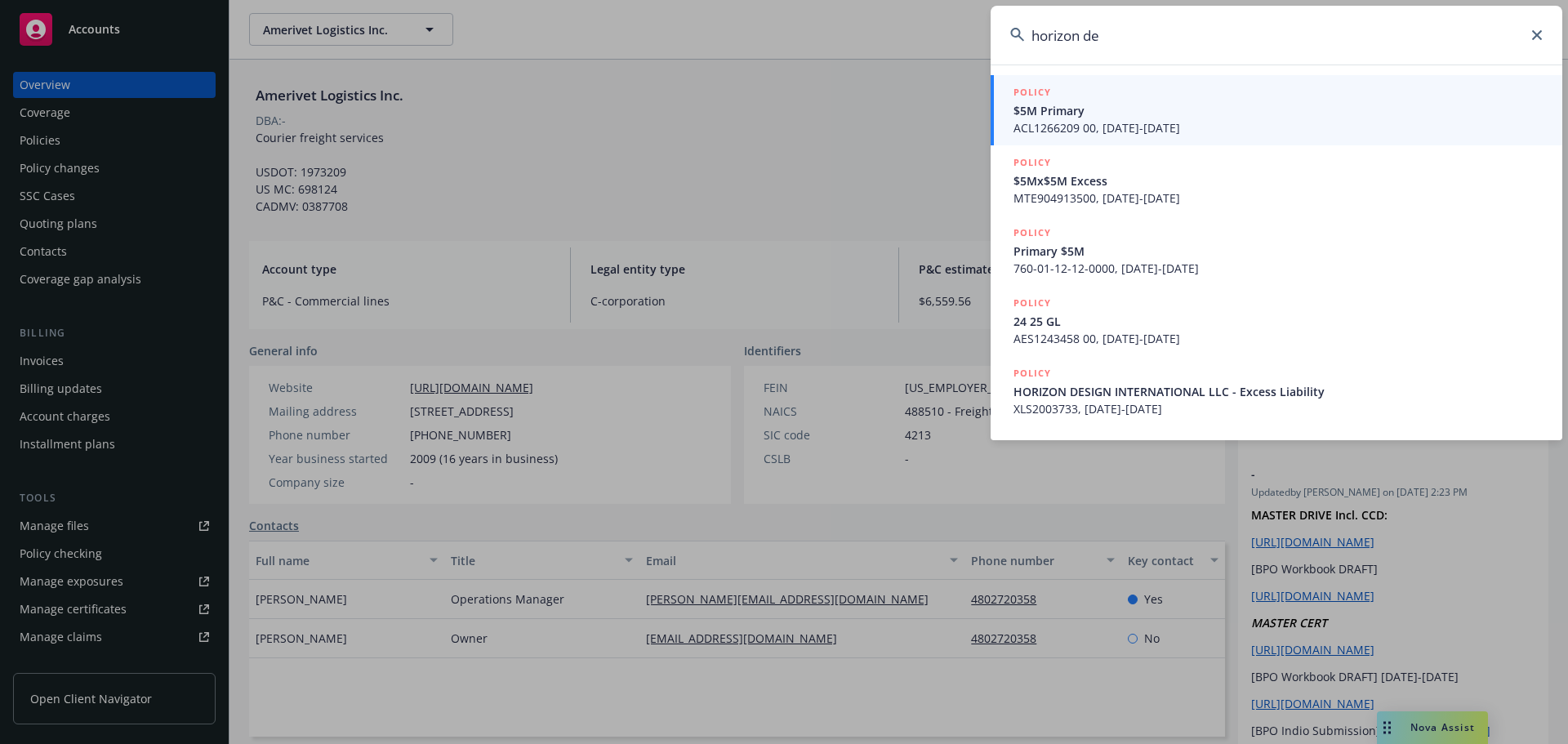
type input "horizon des"
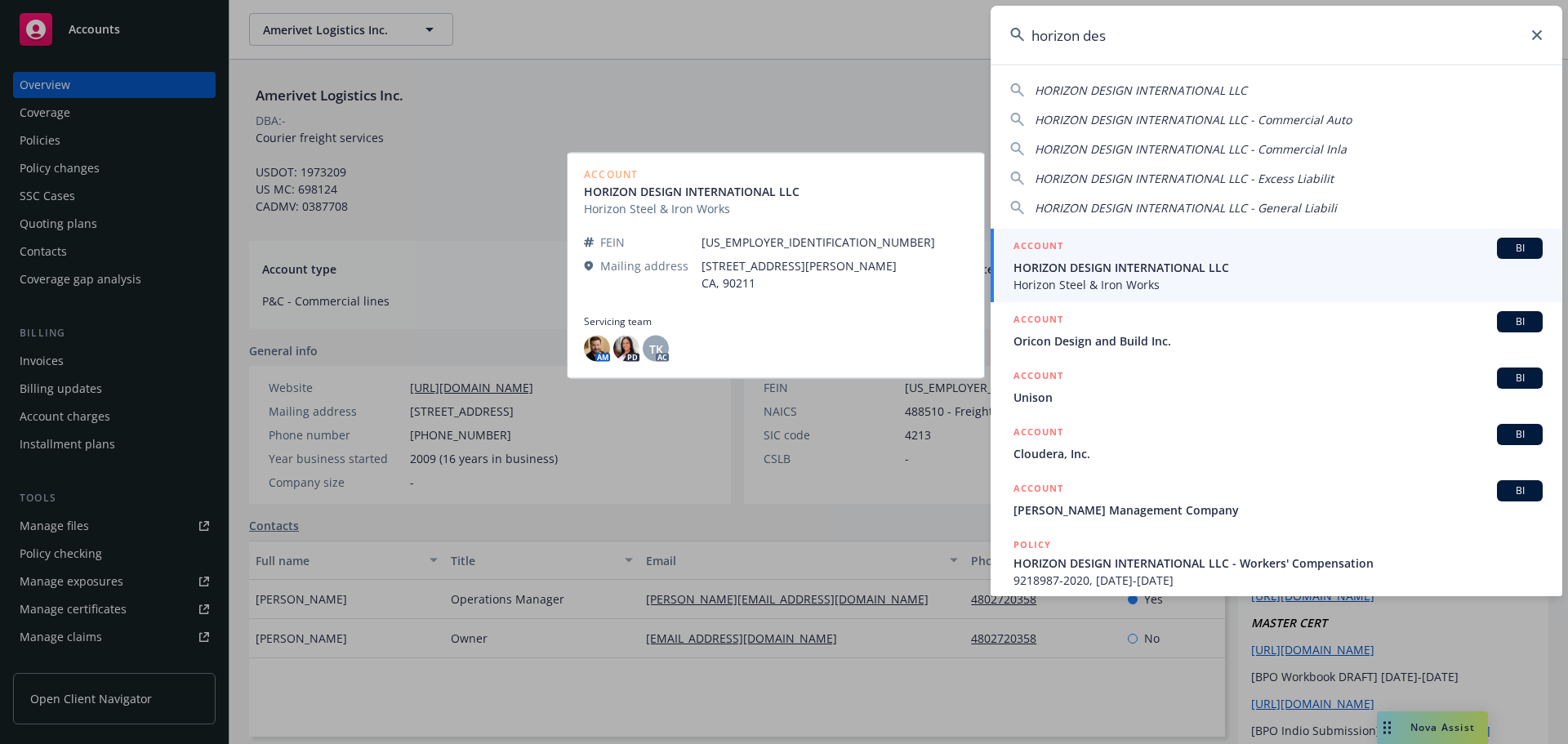
click at [1154, 271] on span "HORIZON DESIGN INTERNATIONAL LLC" at bounding box center [1278, 268] width 529 height 17
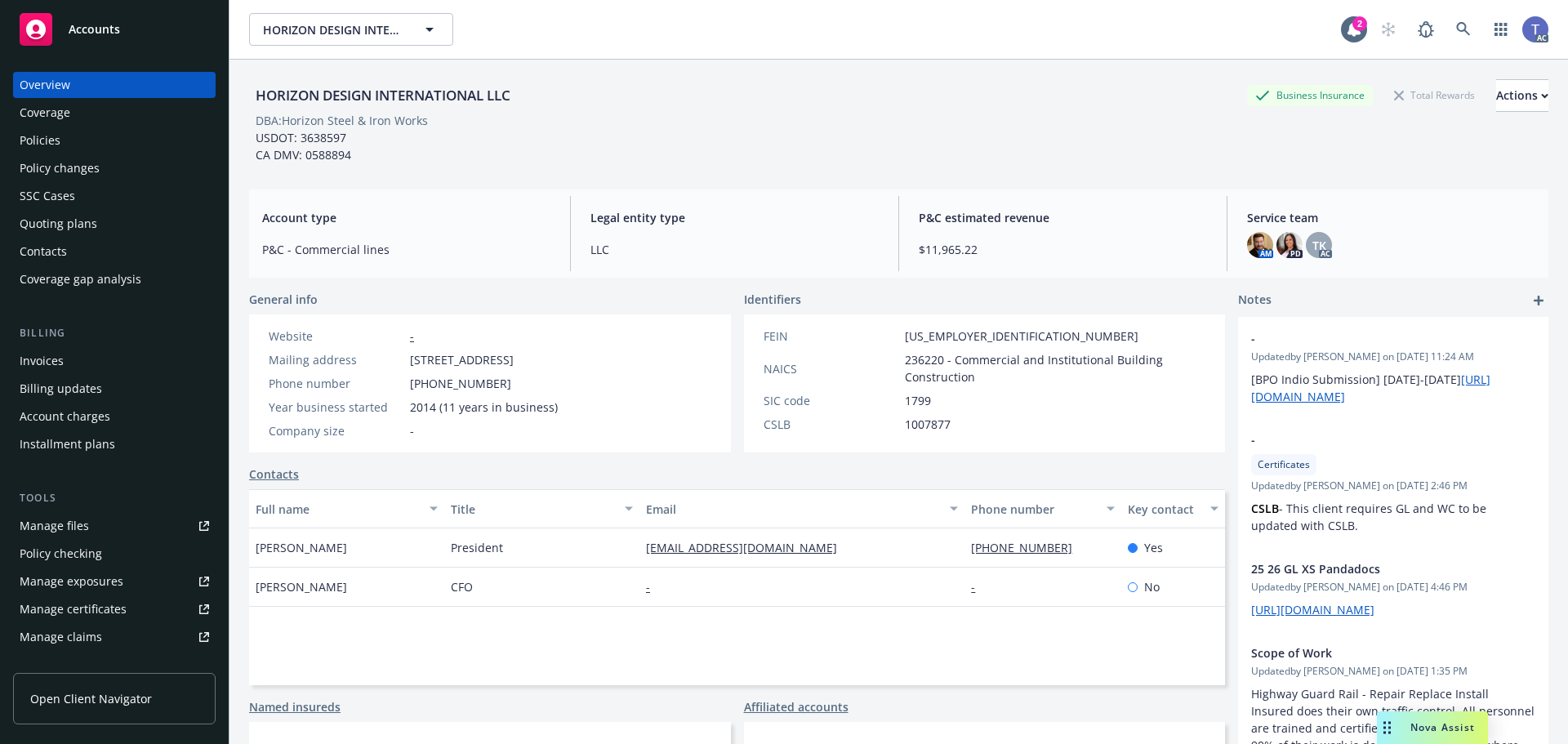
click at [67, 144] on div "Policies" at bounding box center [115, 141] width 189 height 26
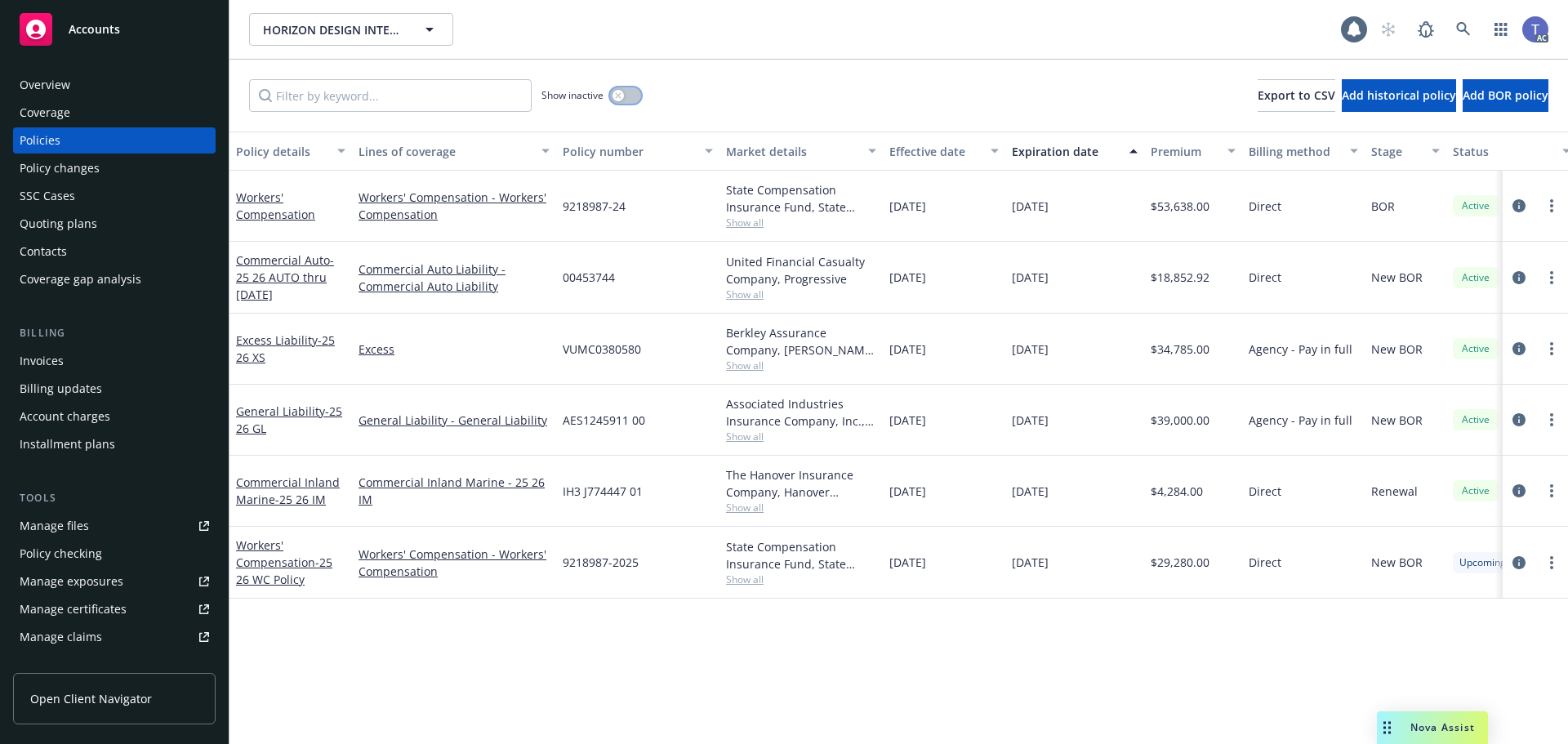
click at [633, 94] on button "button" at bounding box center [625, 96] width 31 height 17
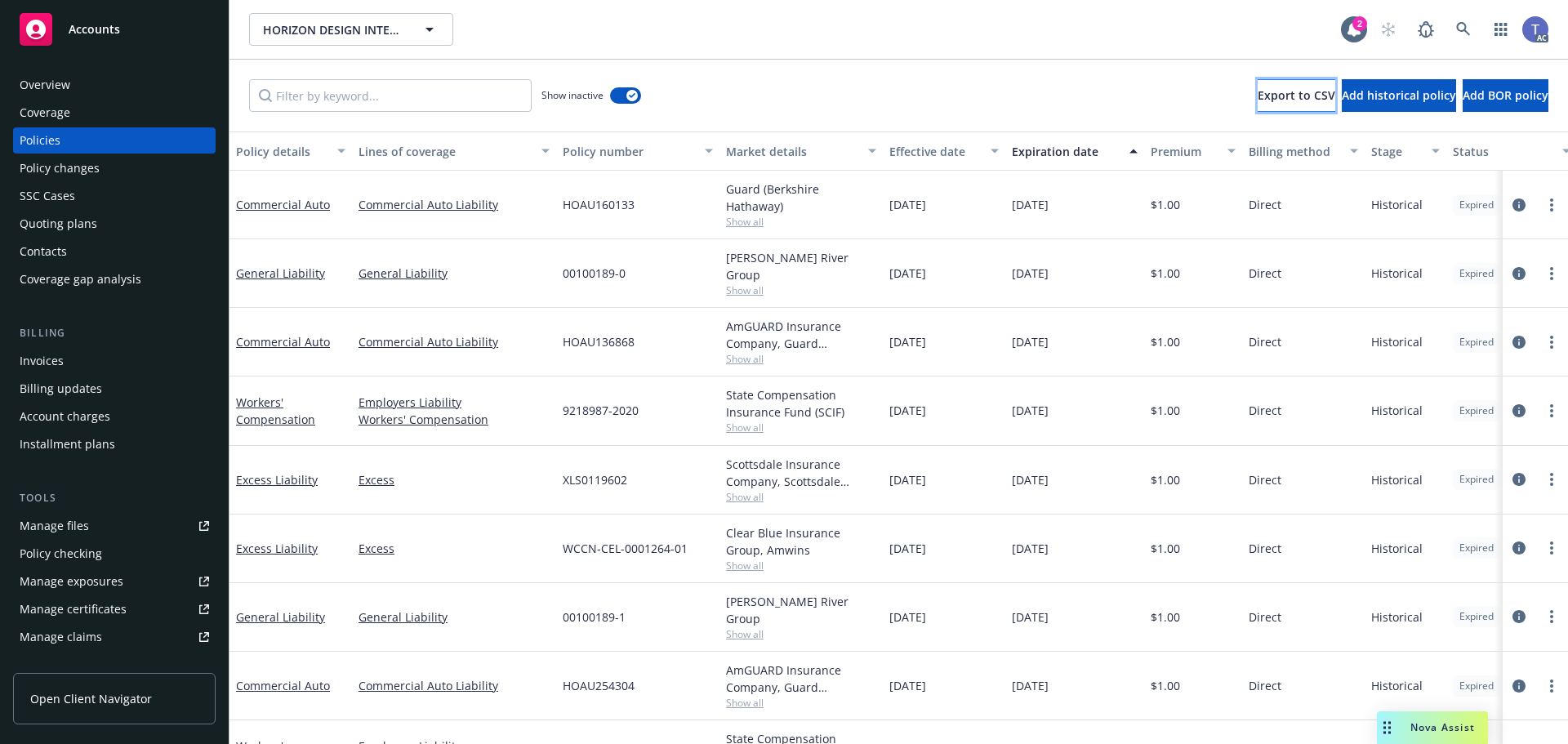
click at [1258, 102] on span "Export to CSV" at bounding box center [1296, 96] width 77 height 16
click at [872, 103] on div "Show inactive Export to CSV Add historical policy Add BOR policy" at bounding box center [898, 96] width 1339 height 72
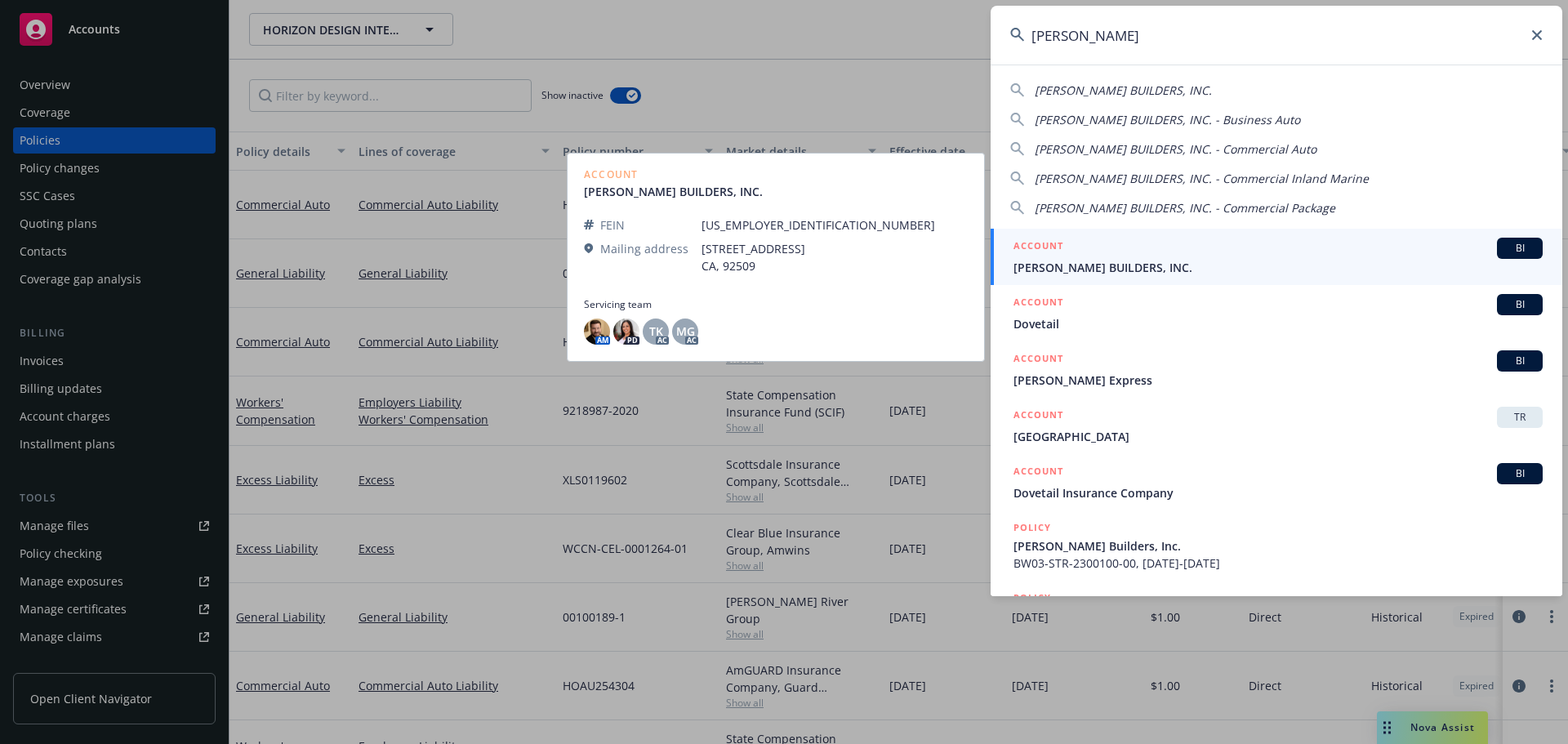
type input "[PERSON_NAME]"
click at [1195, 262] on span "[PERSON_NAME] BUILDERS, INC." at bounding box center [1278, 268] width 529 height 17
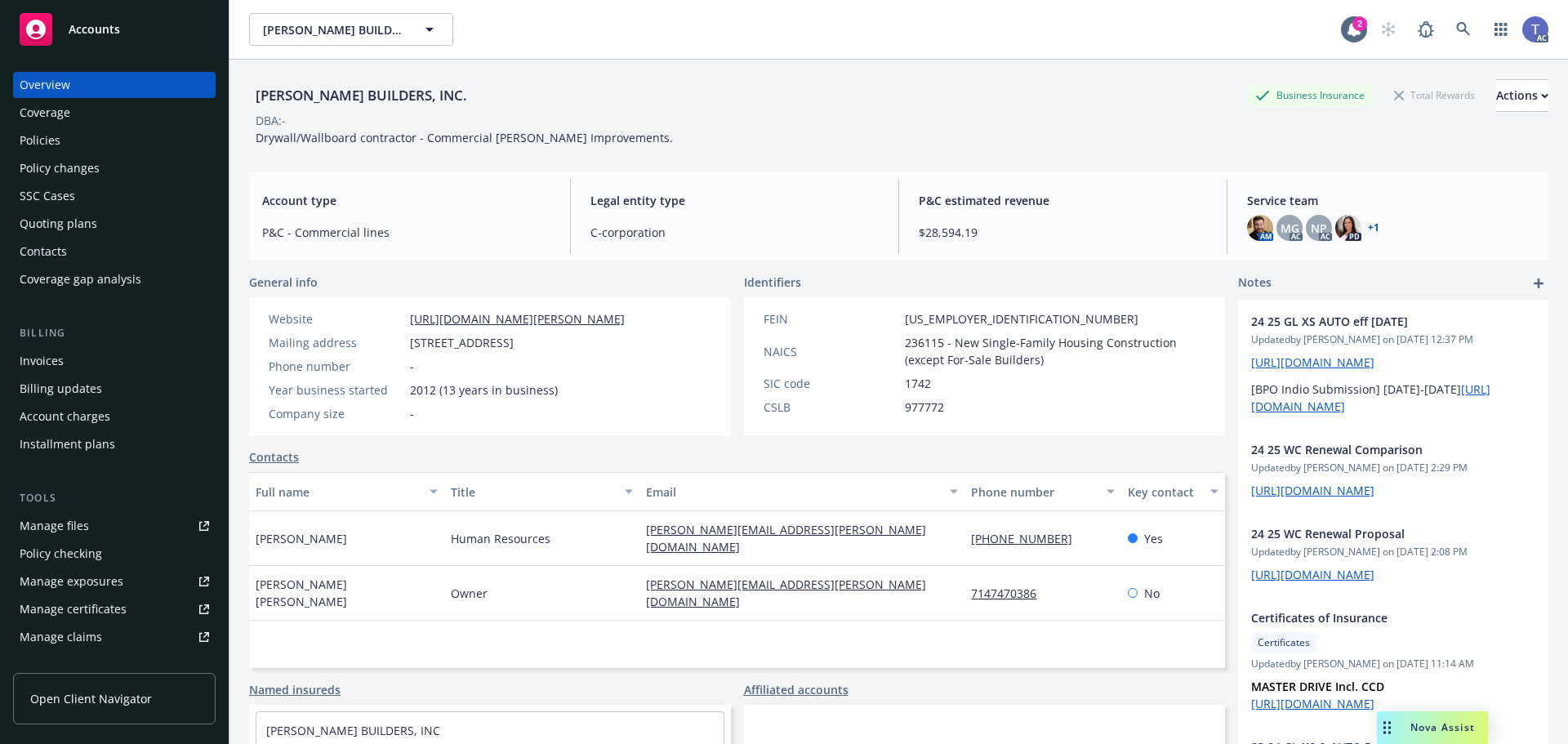
click at [75, 148] on div "Policies" at bounding box center [115, 141] width 189 height 26
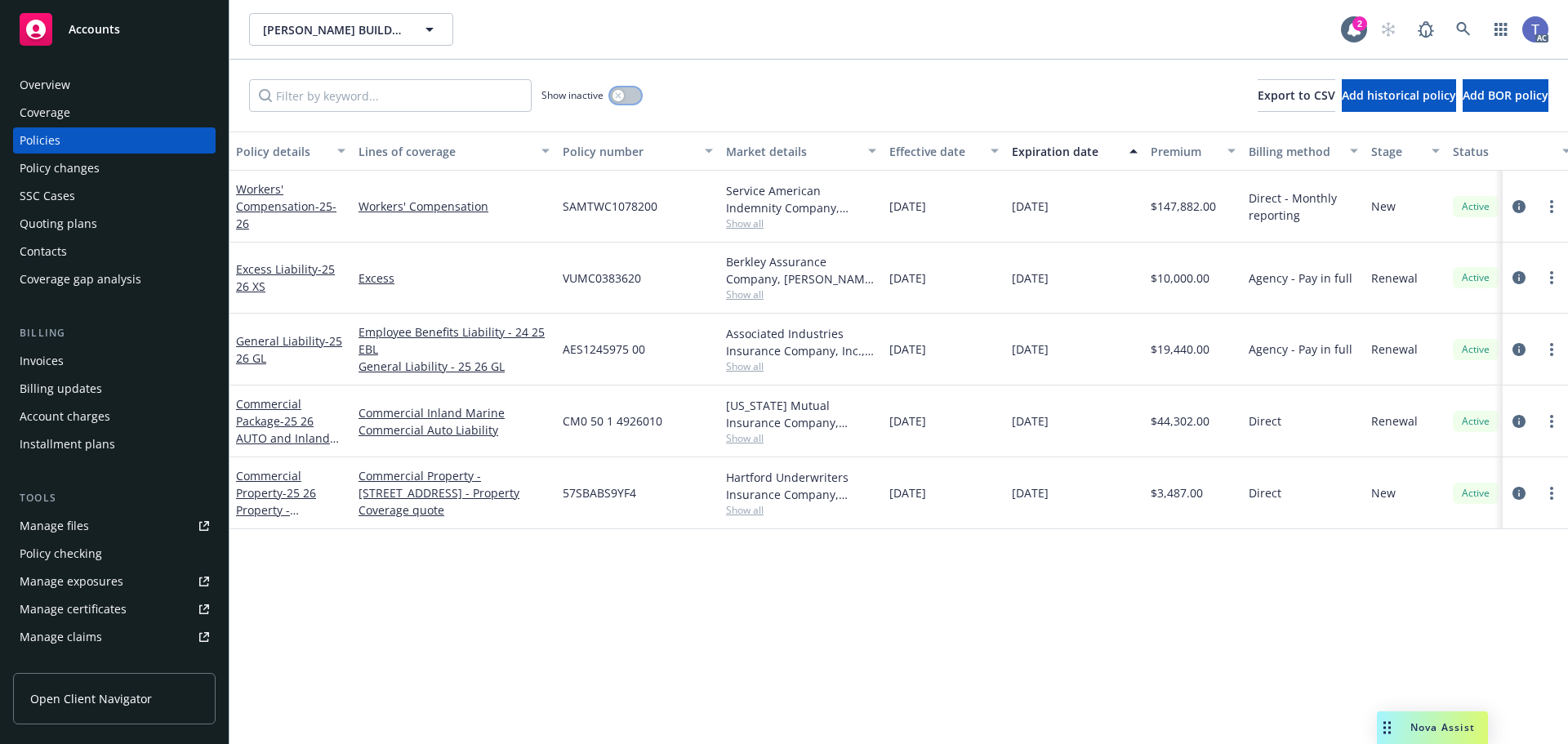
click at [632, 89] on button "button" at bounding box center [625, 96] width 31 height 17
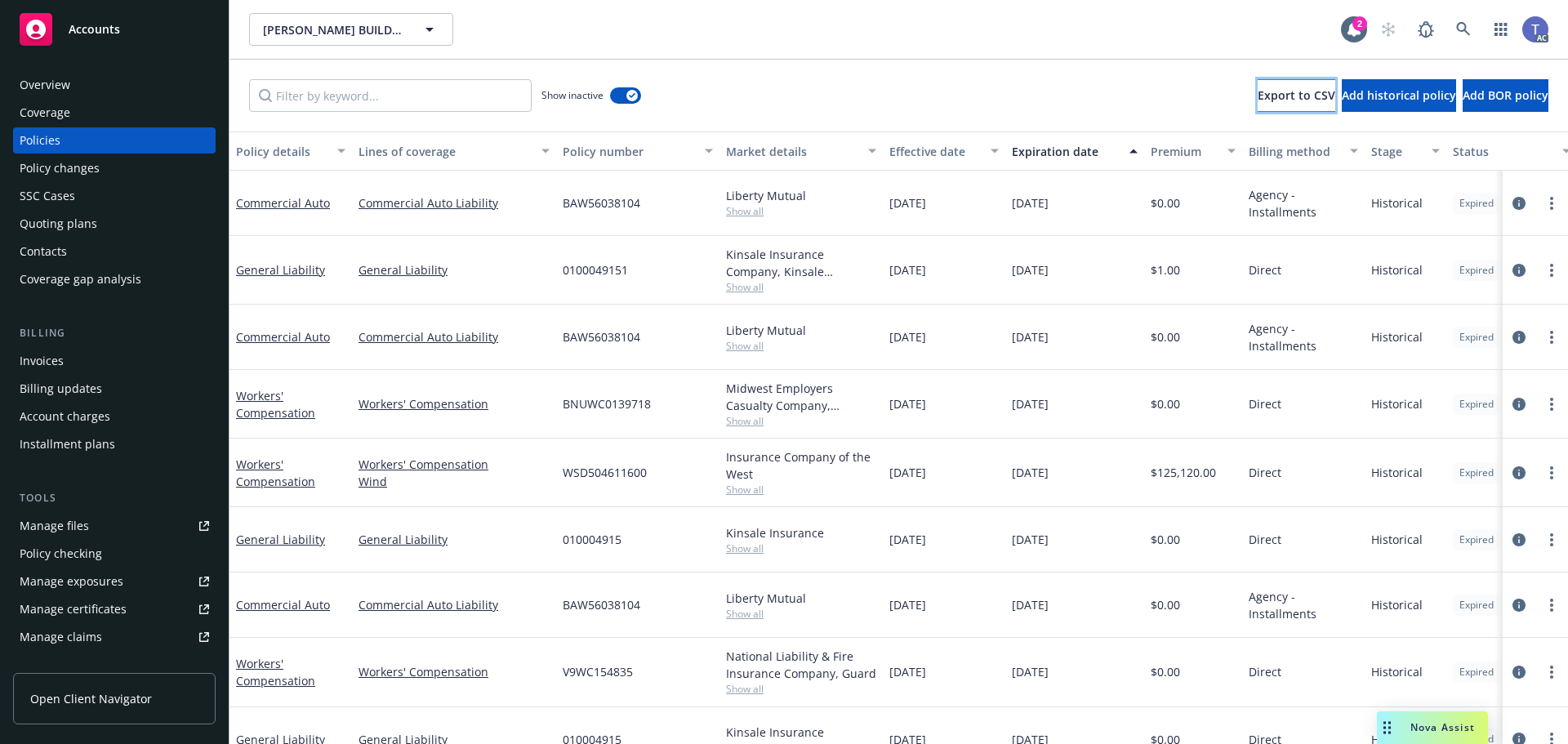
click at [1258, 103] on button "Export to CSV" at bounding box center [1296, 96] width 77 height 33
click at [841, 79] on div "Show inactive Export to CSV Add historical policy Add BOR policy" at bounding box center [898, 96] width 1339 height 72
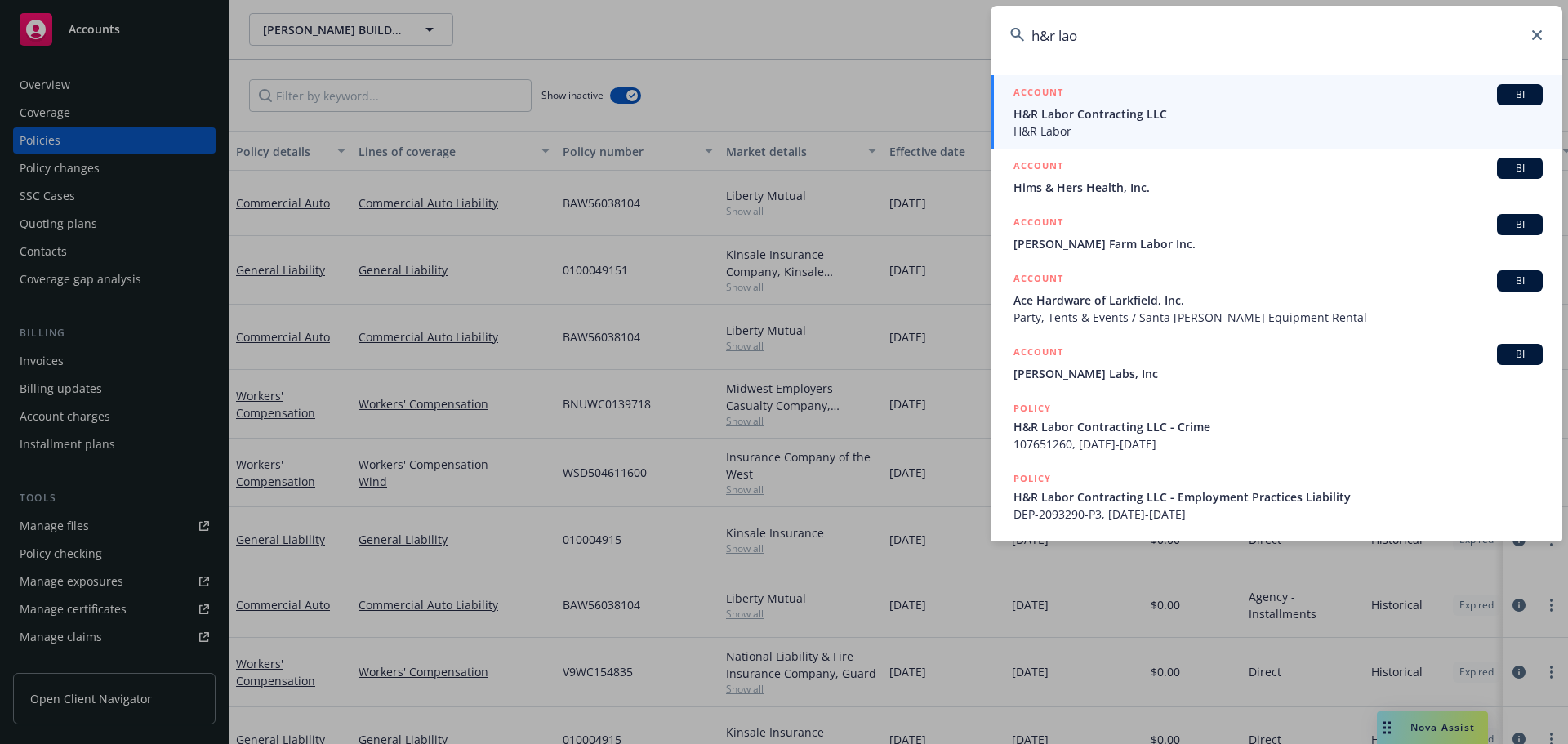
type input "h&r lao"
click at [1134, 116] on span "H&R Labor Contracting LLC" at bounding box center [1278, 114] width 529 height 17
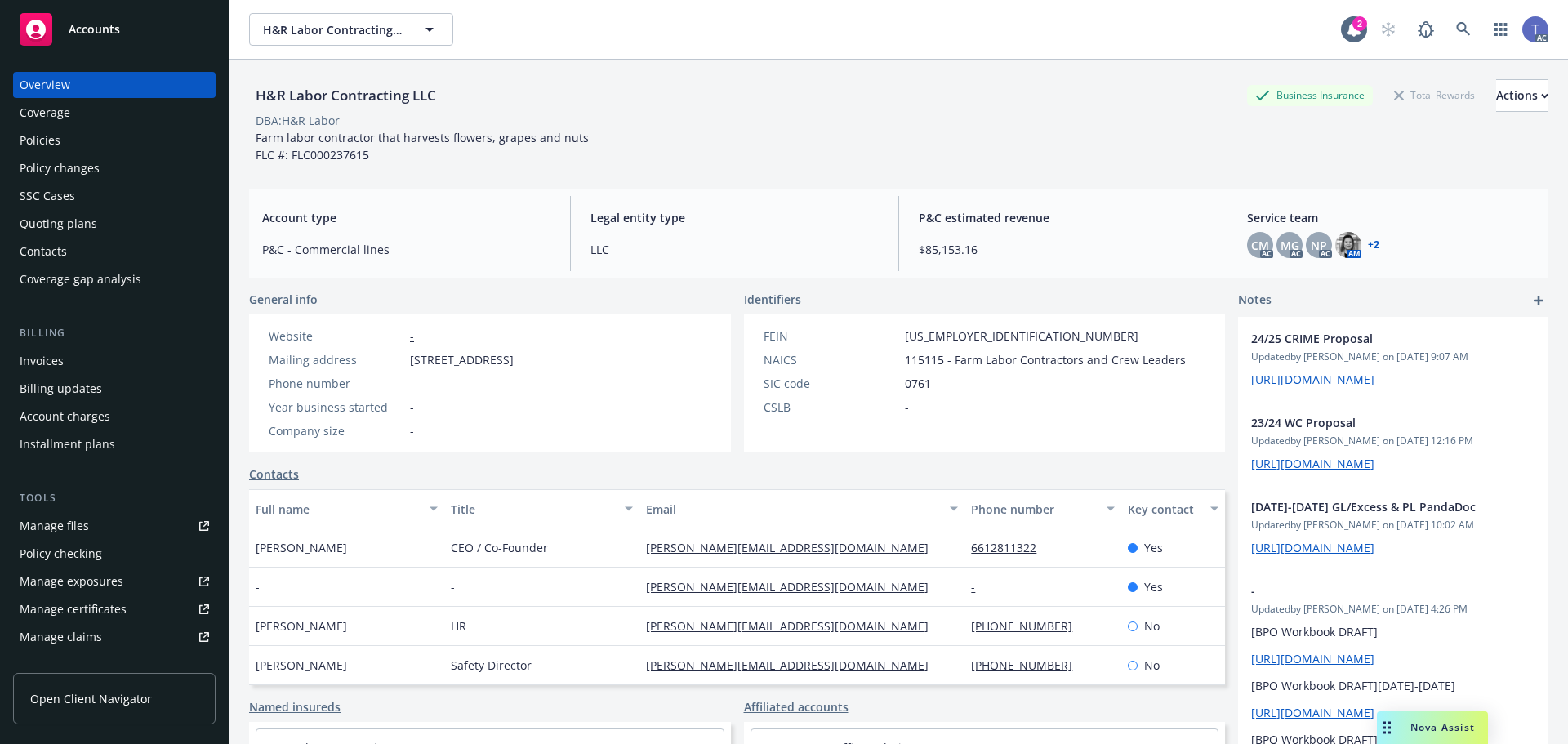
click at [102, 233] on div "Quoting plans" at bounding box center [115, 224] width 189 height 26
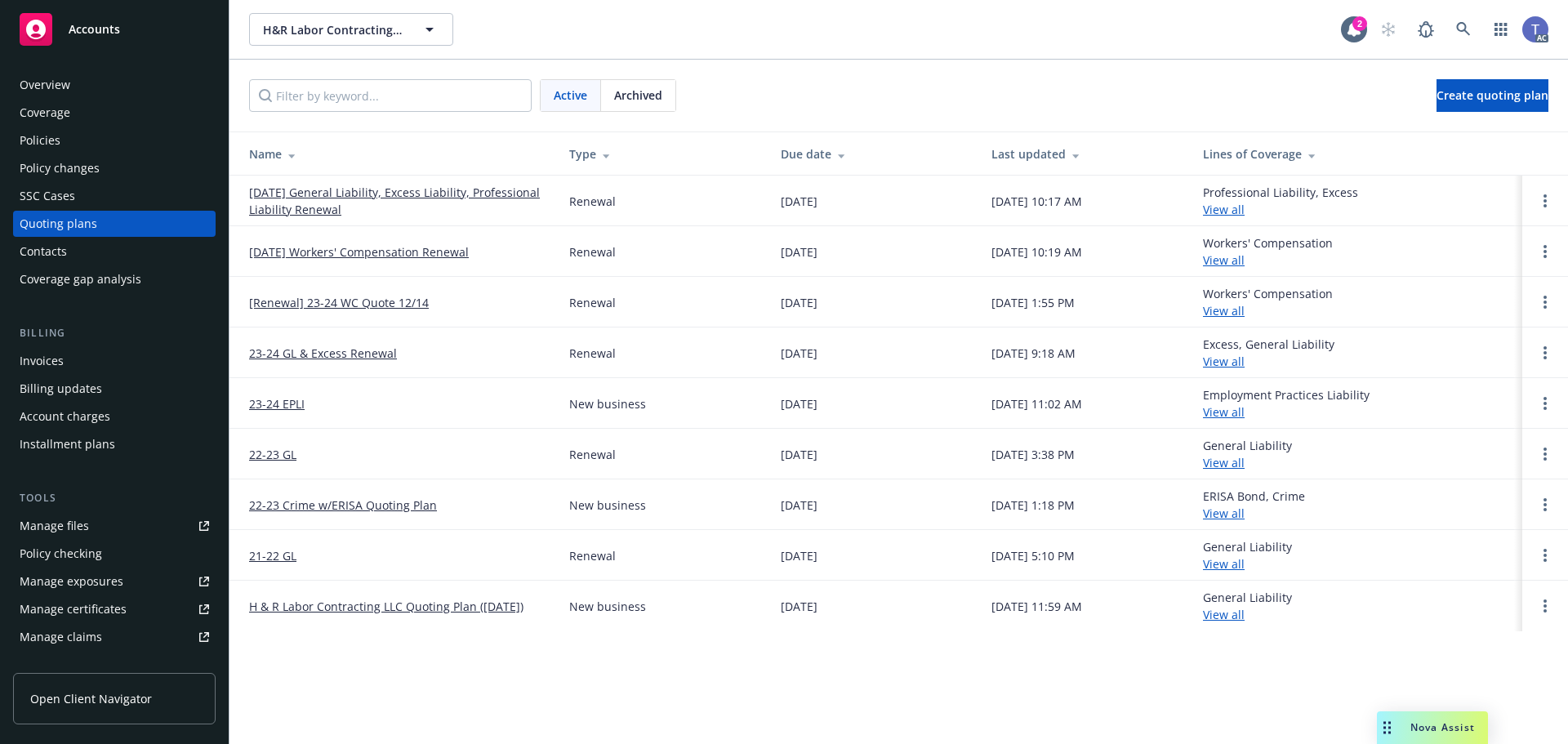
click at [1561, 256] on td at bounding box center [1545, 251] width 46 height 50
click at [1540, 251] on link "Open options" at bounding box center [1545, 251] width 20 height 20
click at [1437, 212] on span "View case" at bounding box center [1436, 206] width 92 height 16
click at [723, 37] on div "H&R Labor Contracting LLC H&R Labor Contracting LLC" at bounding box center [795, 30] width 1092 height 33
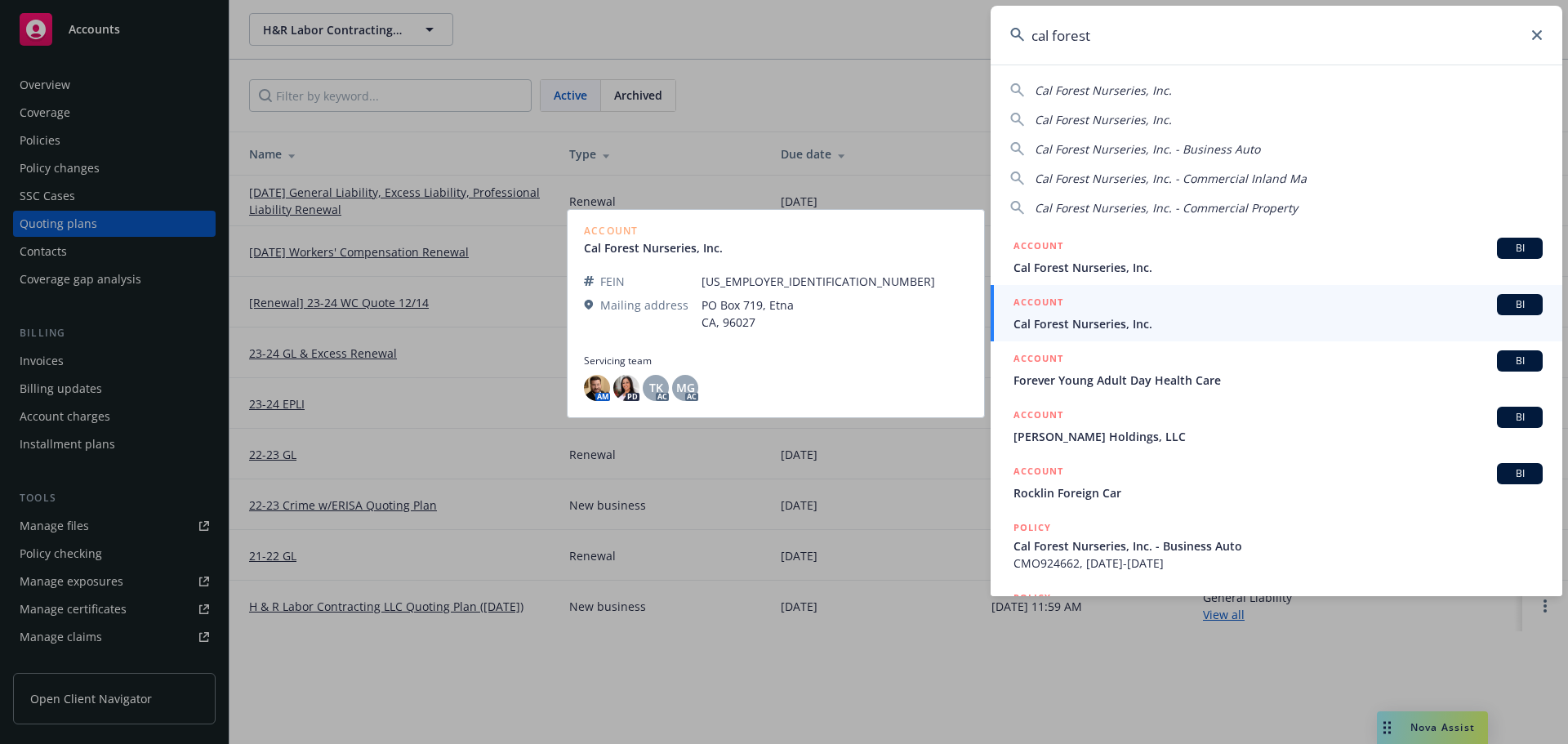
type input "cal forest"
click at [1156, 322] on span "Cal Forest Nurseries, Inc." at bounding box center [1278, 324] width 529 height 17
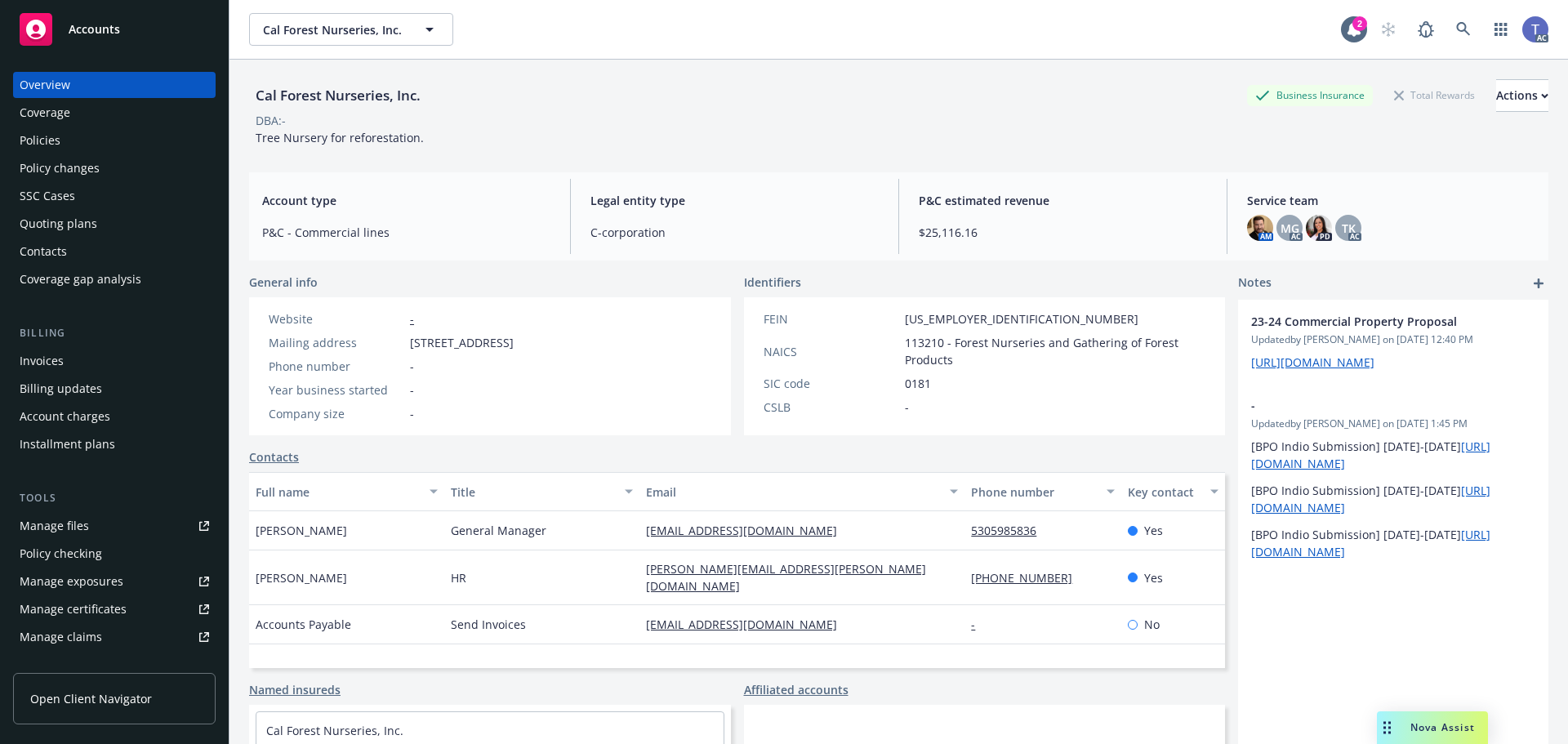
click at [95, 224] on div "Quoting plans" at bounding box center [115, 224] width 189 height 26
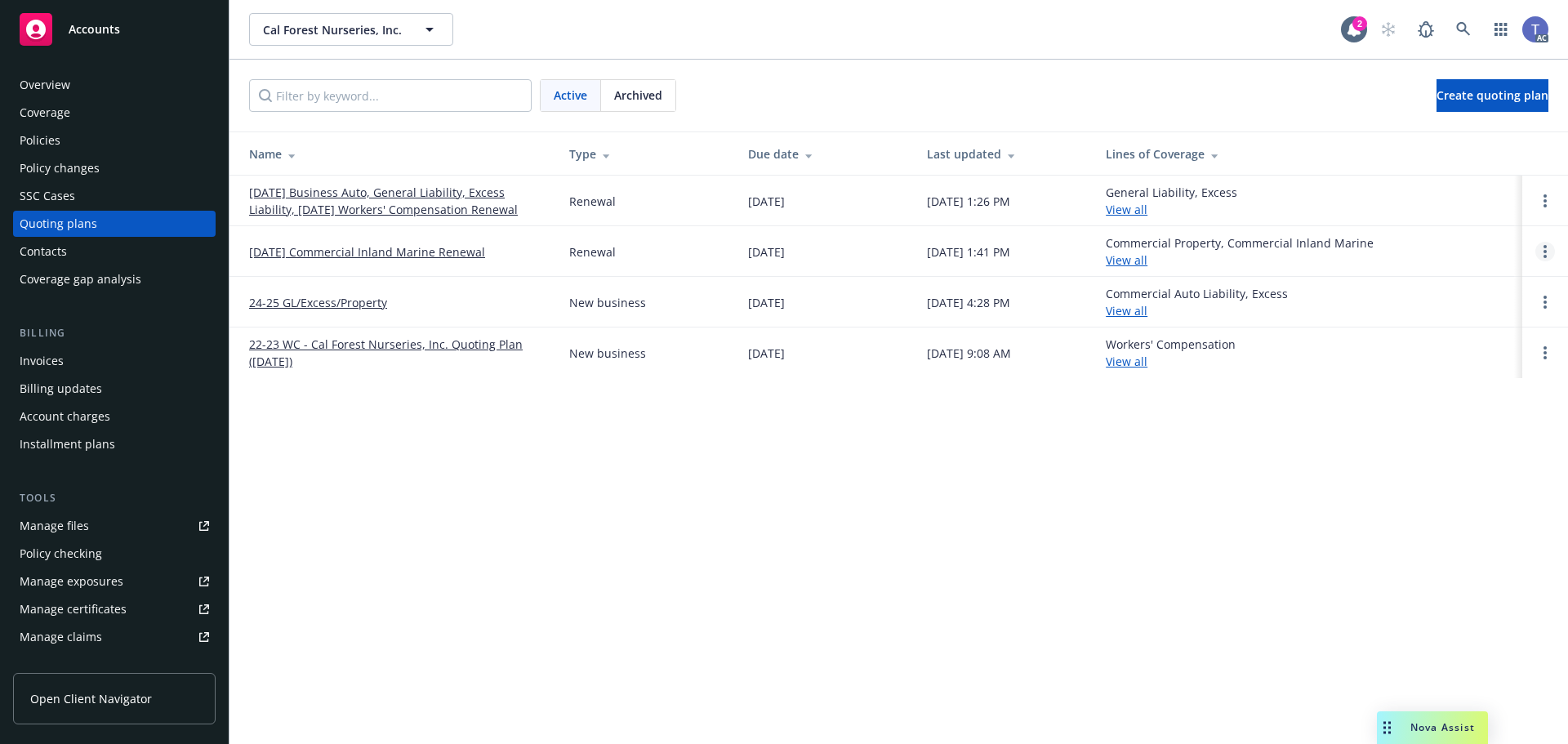
click at [1545, 246] on circle "Open options" at bounding box center [1545, 247] width 3 height 3
click at [1449, 203] on span "View case" at bounding box center [1436, 206] width 92 height 16
click at [799, 61] on div "Active Archived Create quoting plan" at bounding box center [898, 96] width 1339 height 72
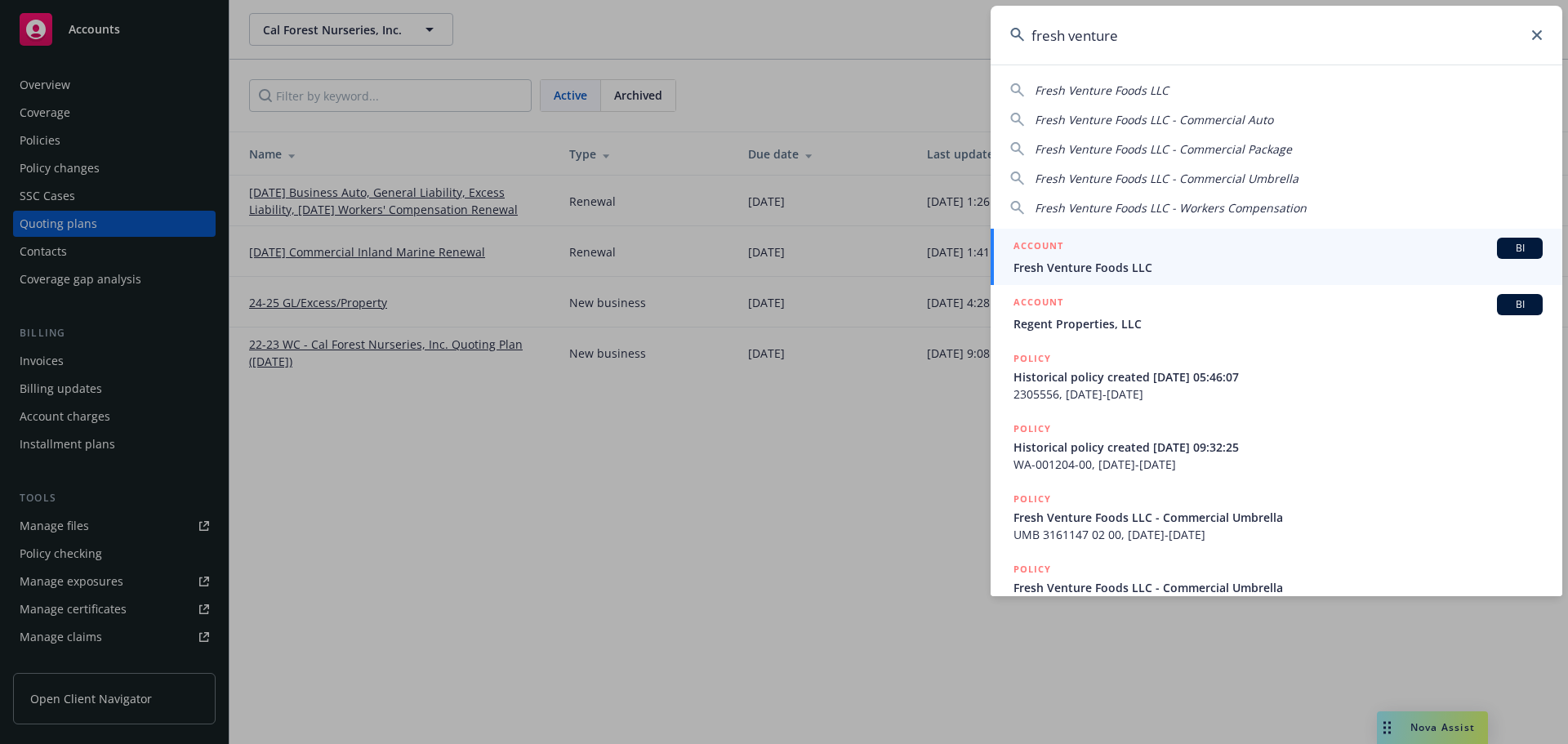
type input "fresh venture"
click at [1097, 266] on span "Fresh Venture Foods LLC" at bounding box center [1278, 268] width 529 height 17
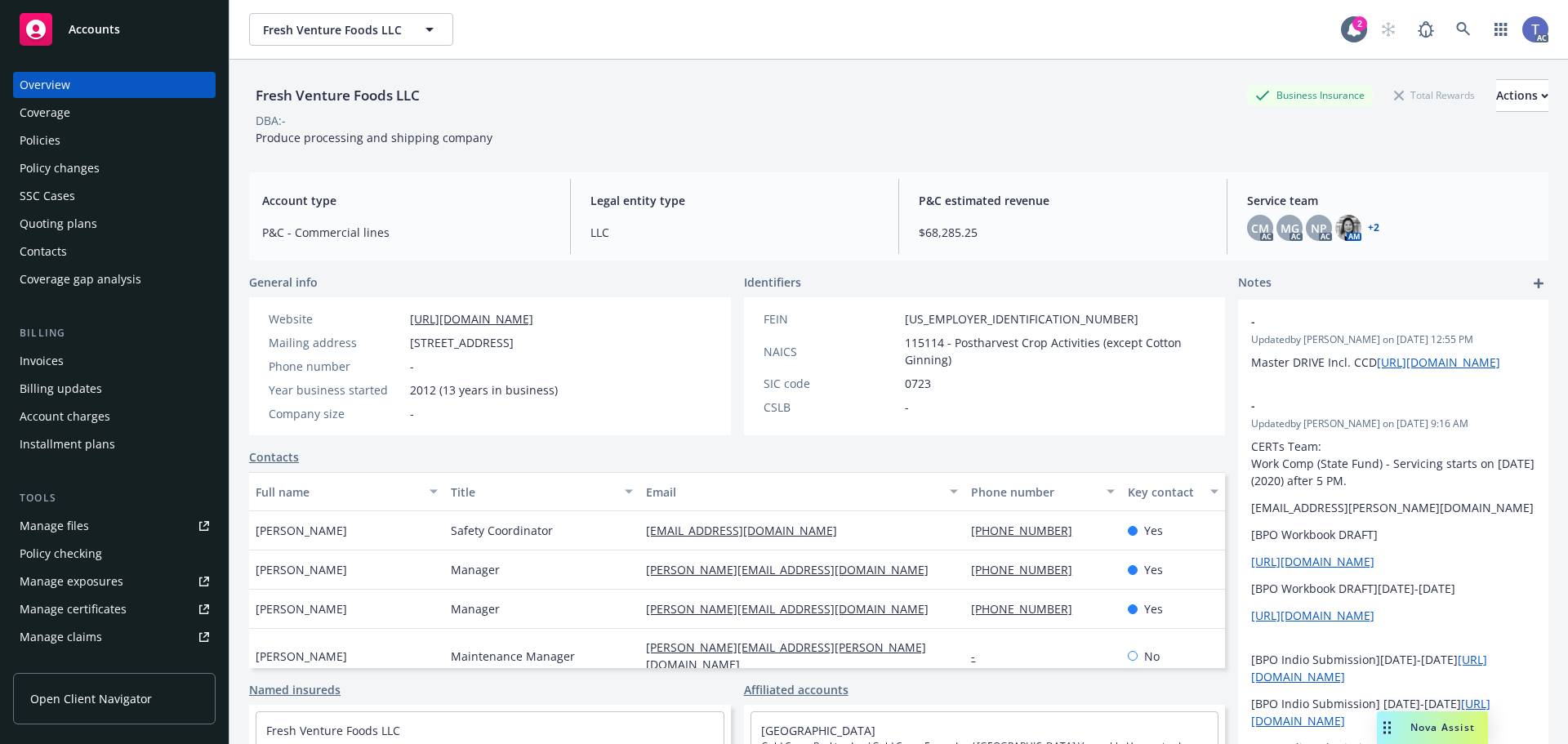
drag, startPoint x: 43, startPoint y: 226, endPoint x: 42, endPoint y: 217, distance: 9.1
click at [43, 224] on div "Quoting plans" at bounding box center [58, 224] width 77 height 26
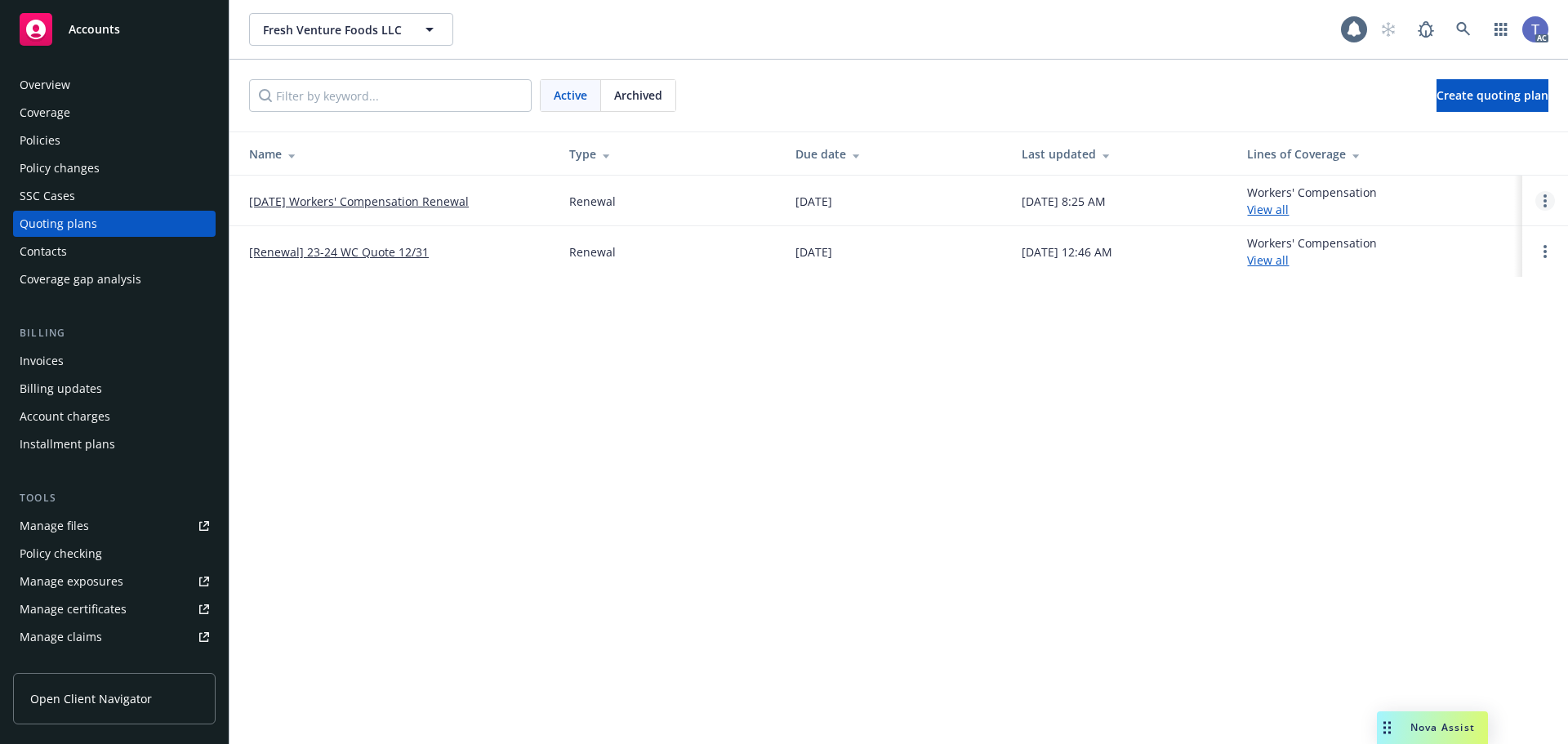
click at [1539, 196] on link "Open options" at bounding box center [1545, 201] width 20 height 20
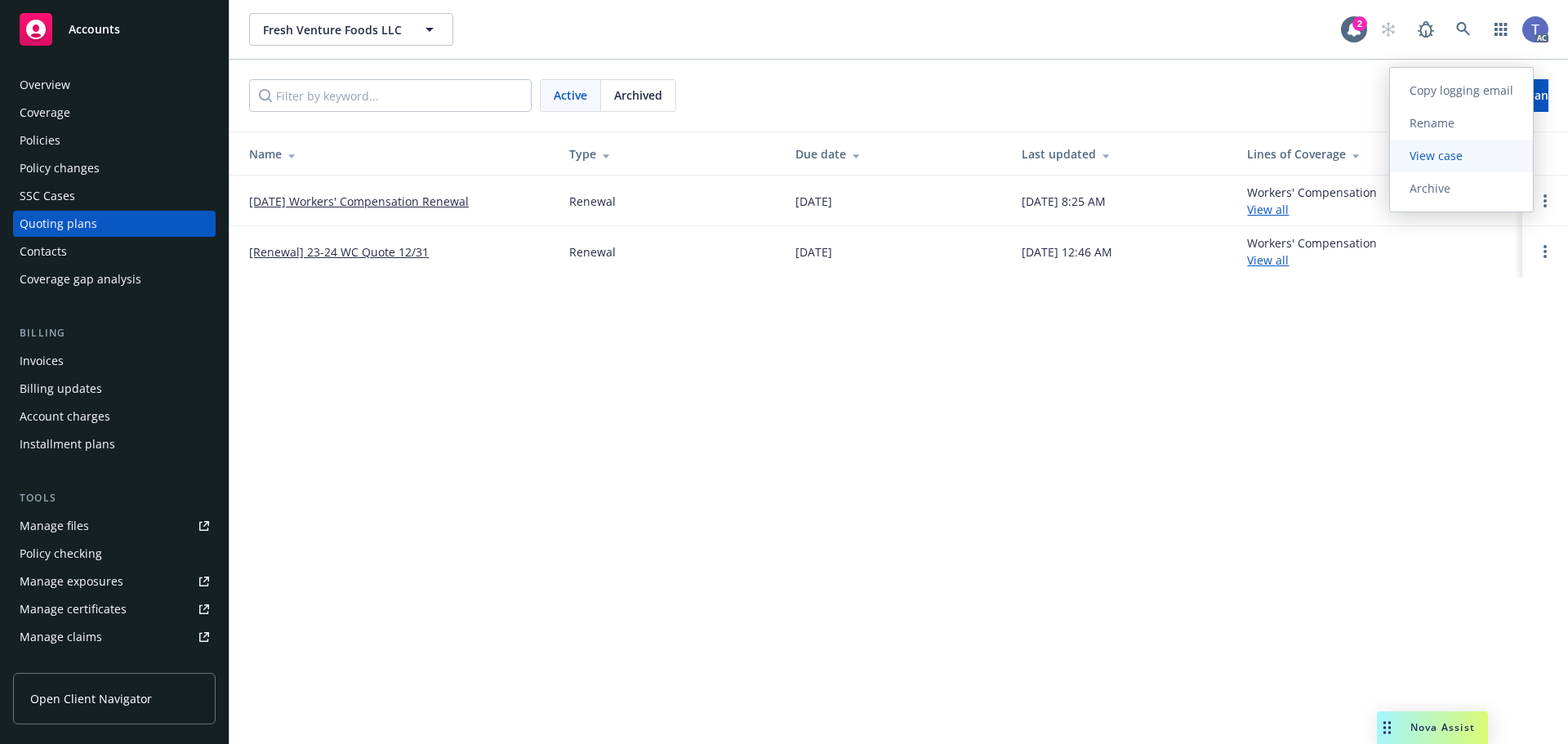
click at [1442, 158] on span "View case" at bounding box center [1436, 156] width 92 height 16
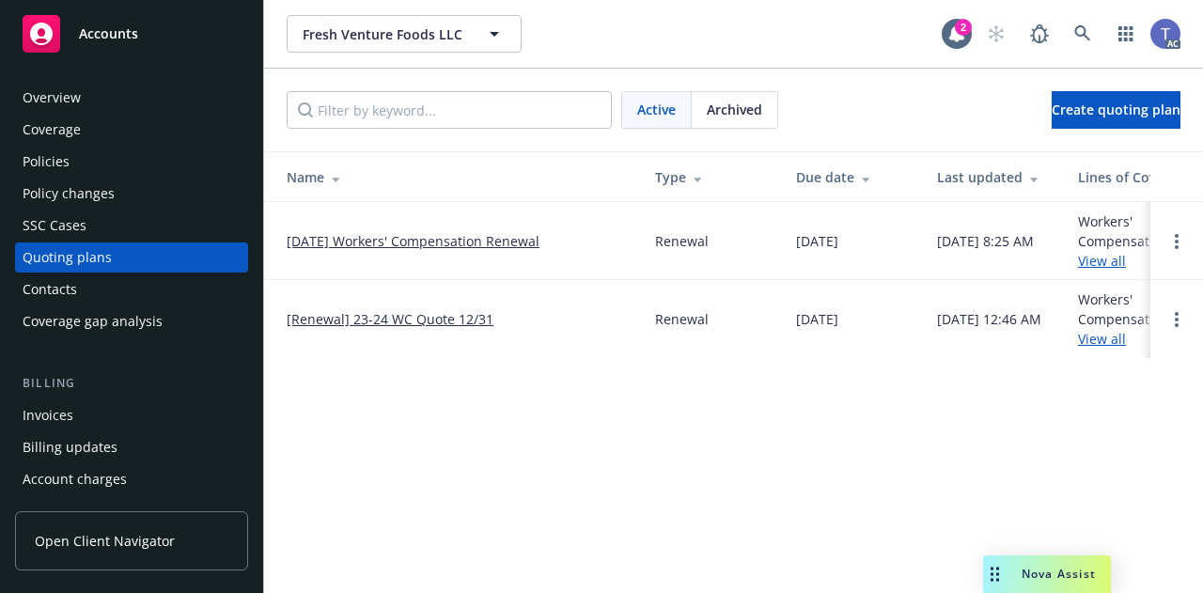
click at [673, 52] on div "Fresh Venture Foods LLC Fresh Venture Foods LLC" at bounding box center [614, 34] width 655 height 38
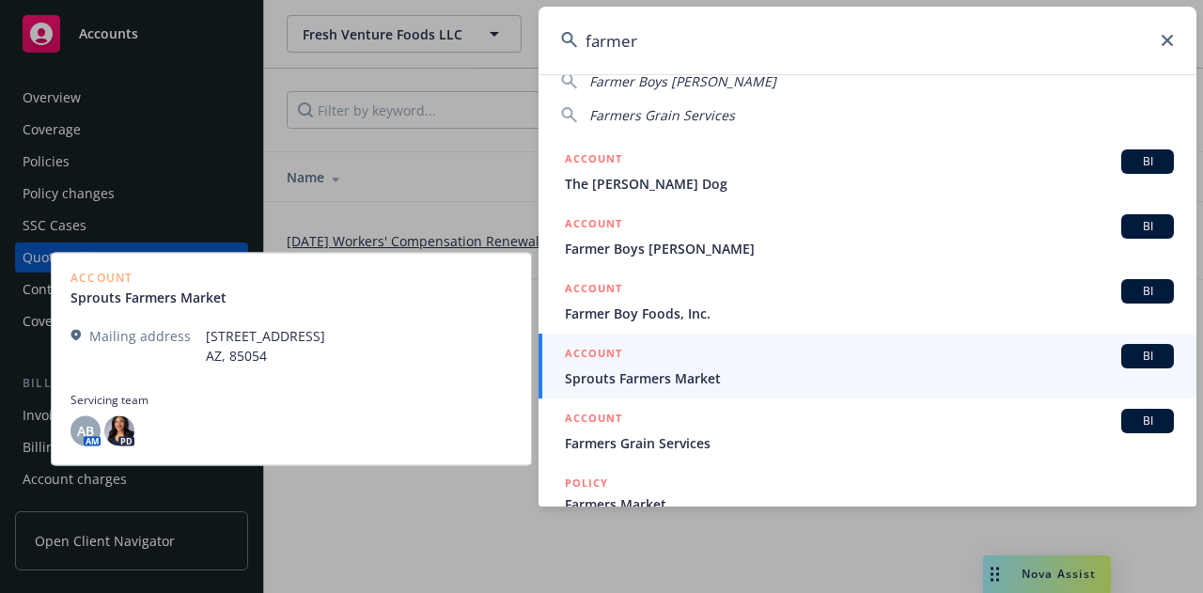
scroll to position [114, 0]
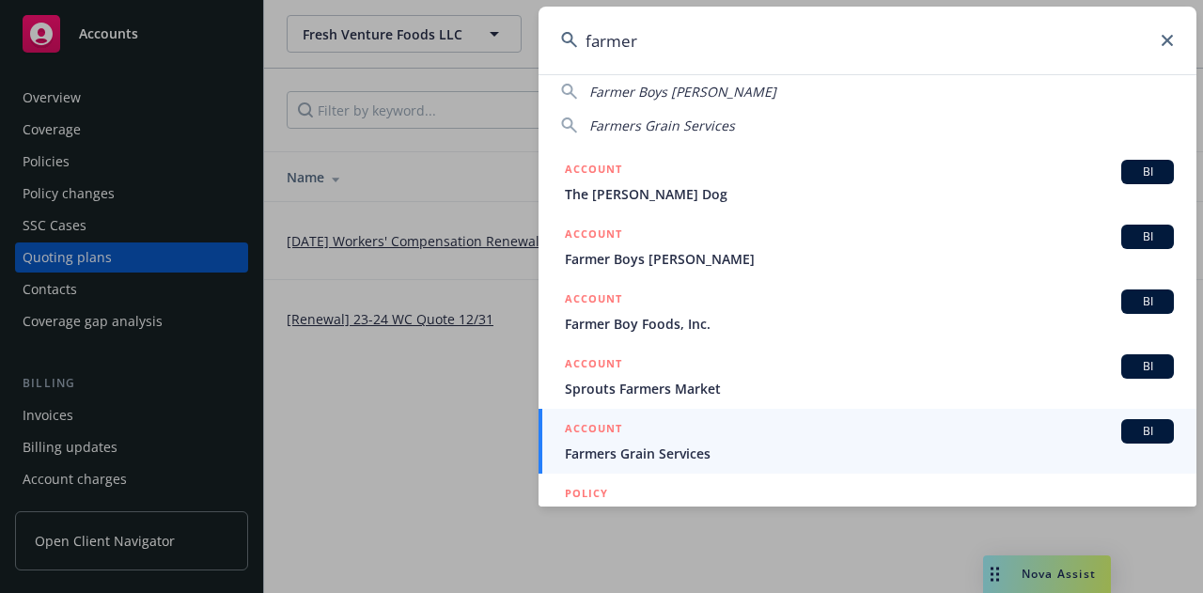
click at [715, 45] on input "farmer" at bounding box center [868, 41] width 658 height 68
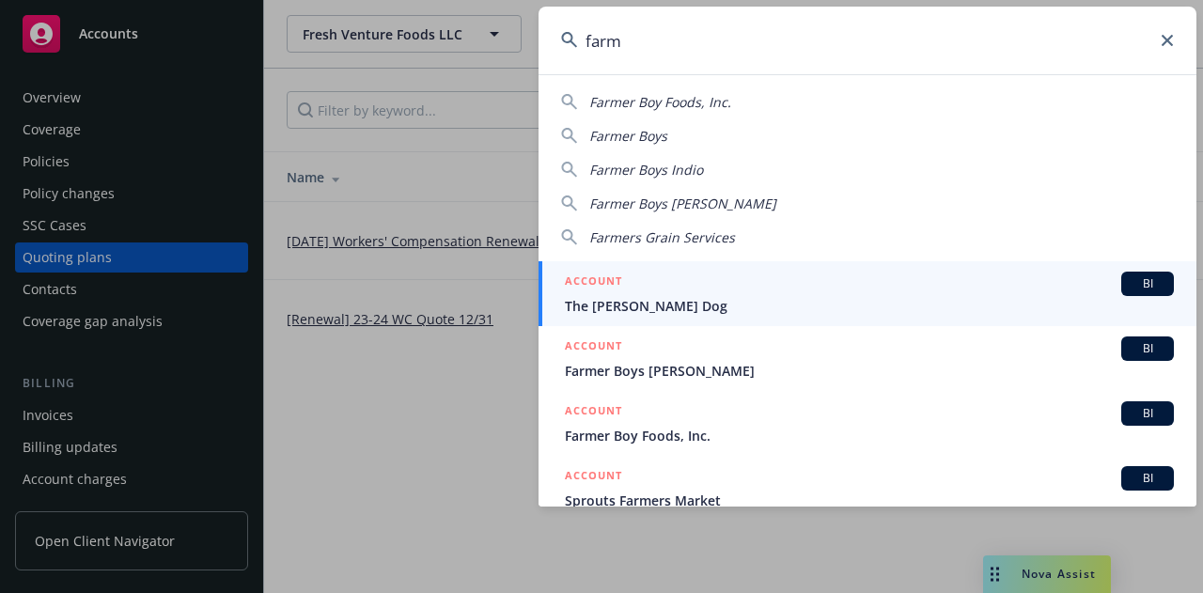
scroll to position [0, 0]
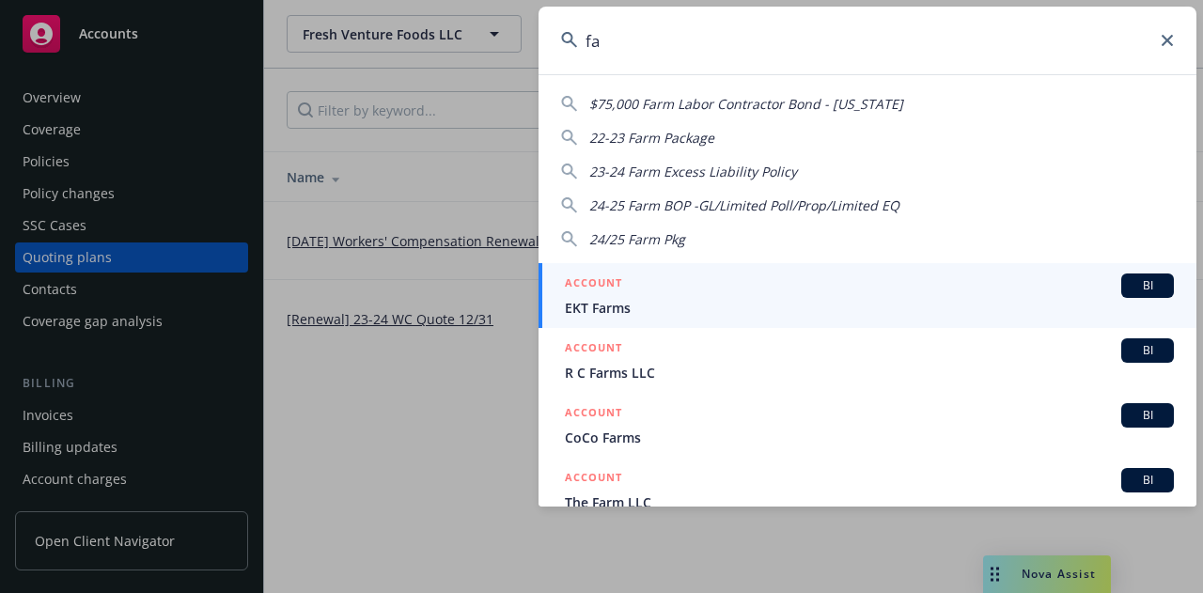
type input "f"
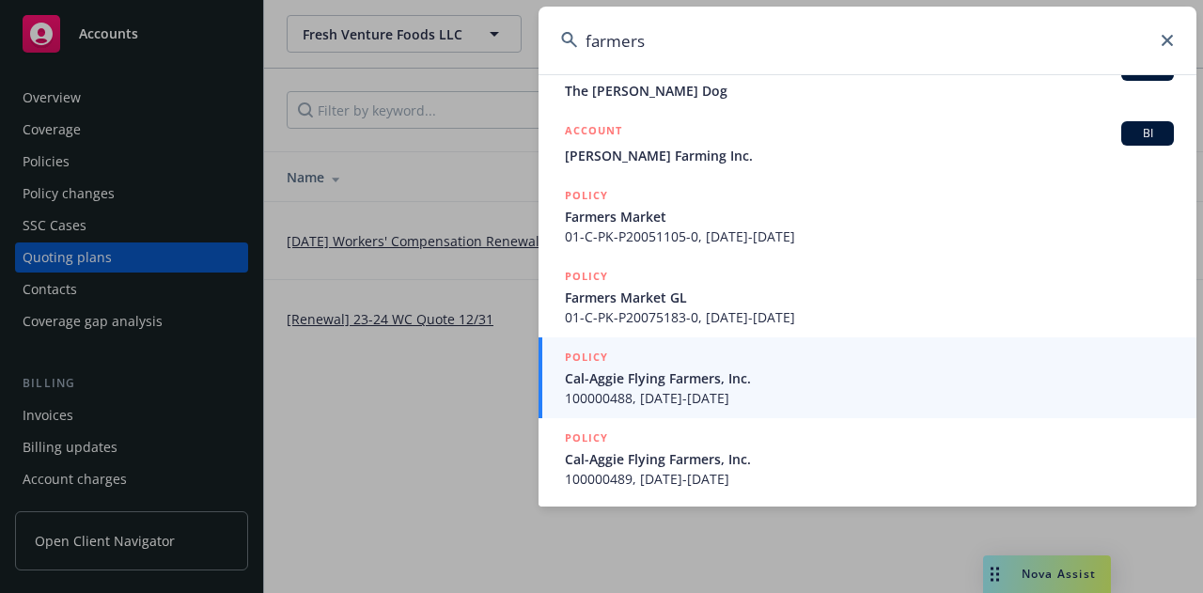
scroll to position [429, 0]
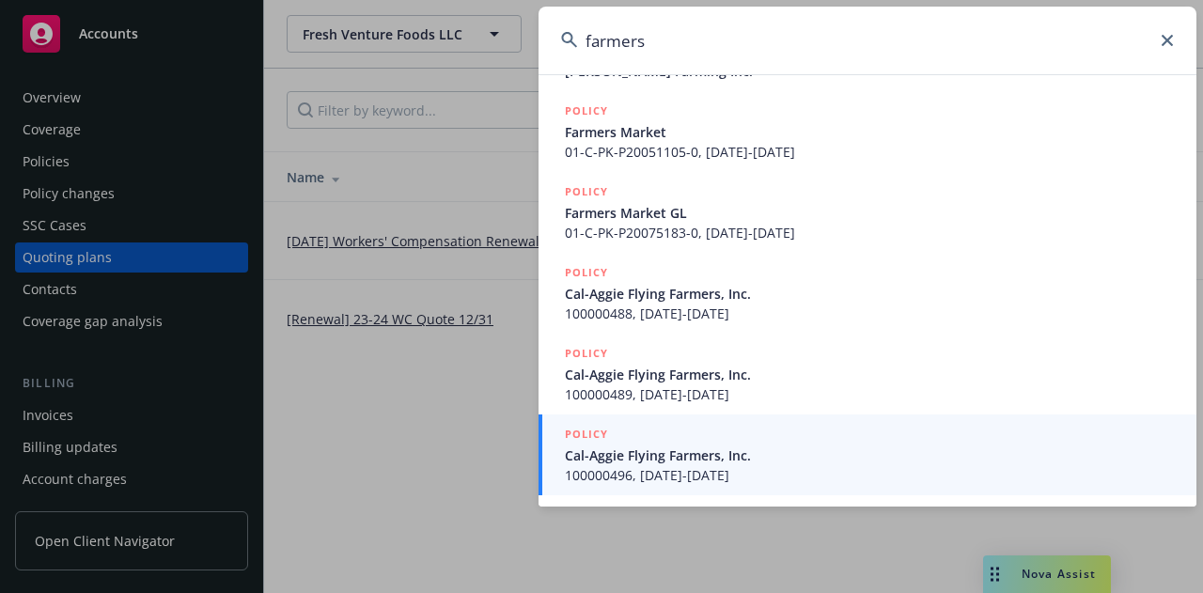
type input "farmers"
click at [1168, 43] on icon at bounding box center [1167, 40] width 11 height 11
